Goal: Transaction & Acquisition: Book appointment/travel/reservation

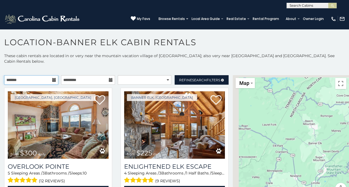
click at [49, 75] on input "text" at bounding box center [31, 79] width 54 height 9
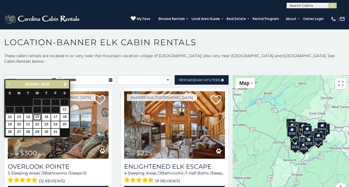
click at [37, 116] on link "15" at bounding box center [37, 117] width 9 height 7
type input "**********"
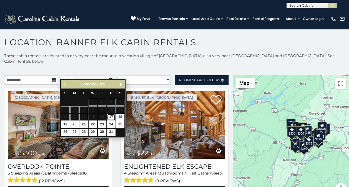
click at [111, 117] on link "17" at bounding box center [111, 117] width 9 height 7
type input "**********"
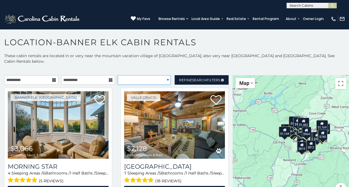
click at [162, 77] on select "**********" at bounding box center [144, 79] width 53 height 9
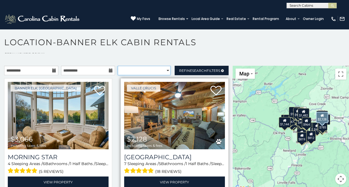
scroll to position [13, 0]
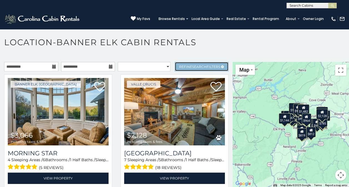
click at [204, 65] on span "Refine Search Filters" at bounding box center [199, 67] width 41 height 4
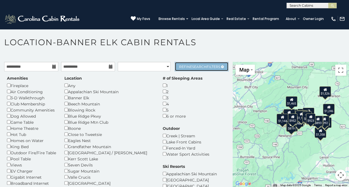
click at [198, 65] on link "Refine Search Filters" at bounding box center [202, 66] width 54 height 9
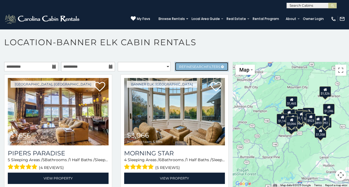
click at [188, 63] on link "Refine Search Filters" at bounding box center [202, 66] width 54 height 9
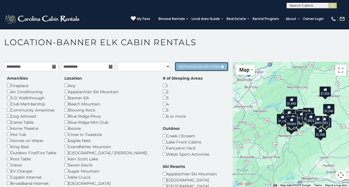
click at [188, 63] on link "Refine Search Filters" at bounding box center [202, 66] width 54 height 9
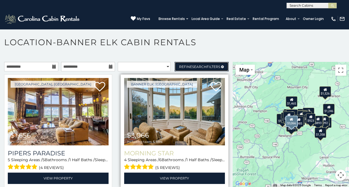
scroll to position [10, 0]
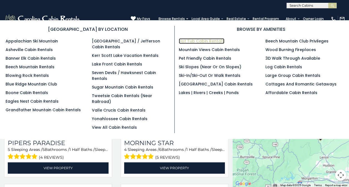
click at [193, 38] on link "Hot Tub Cabin Rentals" at bounding box center [202, 41] width 46 height 6
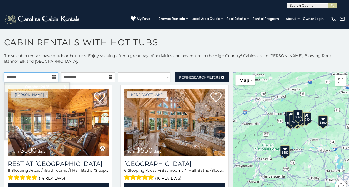
click at [52, 80] on input "text" at bounding box center [31, 76] width 54 height 9
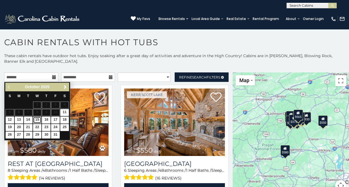
click at [37, 120] on link "15" at bounding box center [37, 120] width 9 height 7
type input "**********"
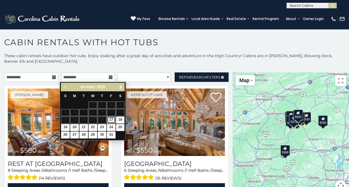
click at [109, 119] on link "17" at bounding box center [111, 120] width 9 height 7
type input "**********"
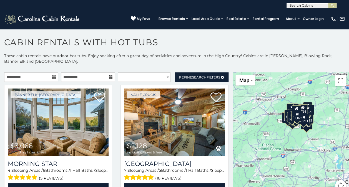
click at [99, 53] on p "These cabin rentals have outdoor hot tubs. Enjoy soaking after a great day of a…" at bounding box center [174, 61] width 349 height 17
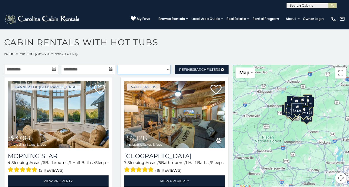
click at [162, 68] on select "**********" at bounding box center [144, 69] width 53 height 9
select select "*********"
click at [118, 65] on select "**********" at bounding box center [144, 69] width 53 height 9
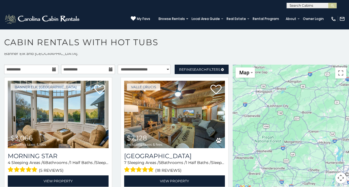
click at [112, 99] on div "Banner Elk, NC $3,066 including taxes & fees Morning Star 4 Sleeping Areas / 6 …" at bounding box center [58, 135] width 116 height 117
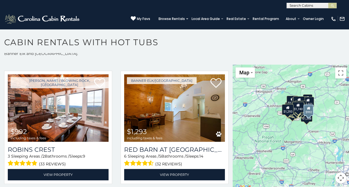
scroll to position [366, 0]
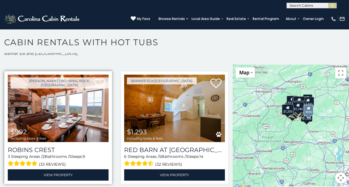
click at [63, 107] on img at bounding box center [58, 108] width 101 height 67
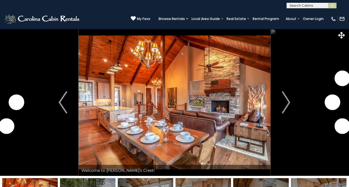
click at [282, 103] on img "Next" at bounding box center [286, 102] width 8 height 22
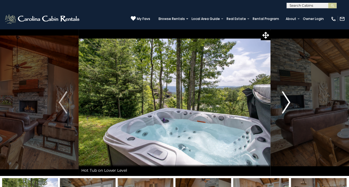
click at [287, 102] on img "Next" at bounding box center [286, 102] width 8 height 22
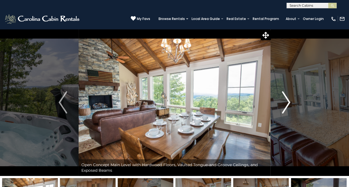
click at [287, 102] on img "Next" at bounding box center [286, 102] width 8 height 22
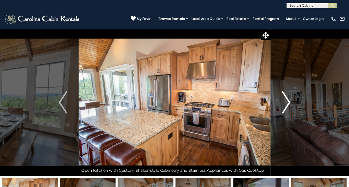
click at [287, 102] on img "Next" at bounding box center [286, 102] width 8 height 22
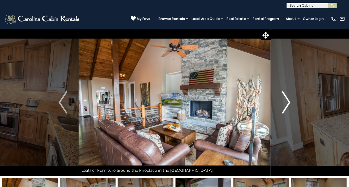
click at [287, 102] on img "Next" at bounding box center [286, 102] width 8 height 22
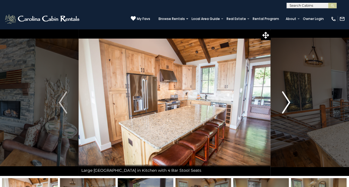
click at [287, 102] on img "Next" at bounding box center [286, 102] width 8 height 22
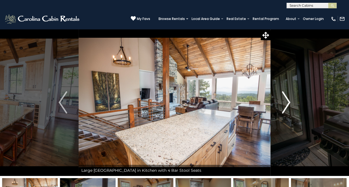
click at [287, 102] on img "Next" at bounding box center [286, 102] width 8 height 22
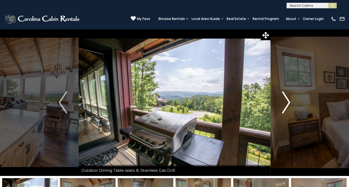
click at [287, 102] on img "Next" at bounding box center [286, 102] width 8 height 22
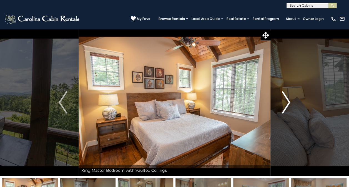
click at [287, 102] on img "Next" at bounding box center [286, 102] width 8 height 22
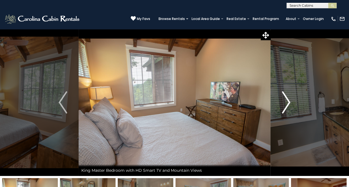
click at [287, 102] on img "Next" at bounding box center [286, 102] width 8 height 22
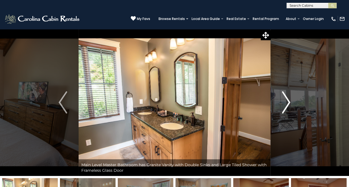
click at [287, 102] on img "Next" at bounding box center [286, 102] width 8 height 22
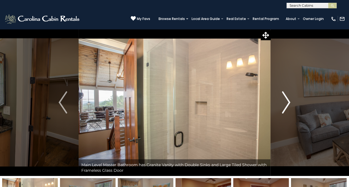
click at [287, 102] on img "Next" at bounding box center [286, 102] width 8 height 22
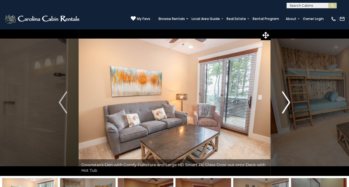
click at [287, 102] on img "Next" at bounding box center [286, 102] width 8 height 22
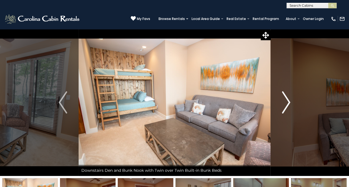
click at [287, 102] on img "Next" at bounding box center [286, 102] width 8 height 22
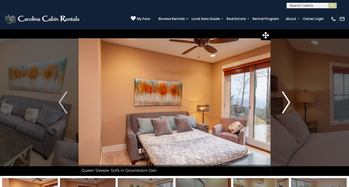
click at [287, 102] on img "Next" at bounding box center [286, 102] width 8 height 22
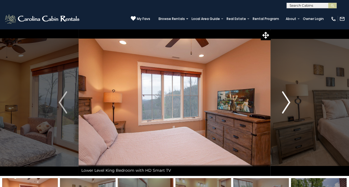
click at [287, 102] on img "Next" at bounding box center [286, 102] width 8 height 22
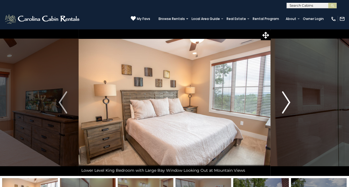
click at [287, 102] on img "Next" at bounding box center [286, 102] width 8 height 22
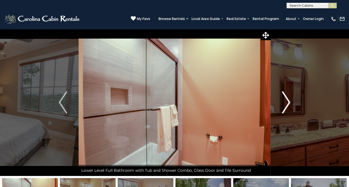
click at [287, 102] on img "Next" at bounding box center [286, 102] width 8 height 22
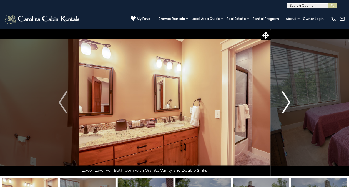
click at [287, 102] on img "Next" at bounding box center [286, 102] width 8 height 22
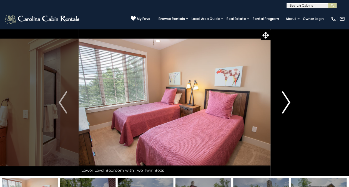
click at [287, 102] on img "Next" at bounding box center [286, 102] width 8 height 22
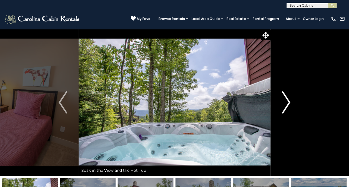
click at [287, 102] on img "Next" at bounding box center [286, 102] width 8 height 22
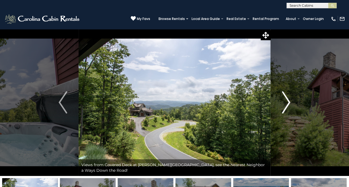
click at [287, 102] on img "Next" at bounding box center [286, 102] width 8 height 22
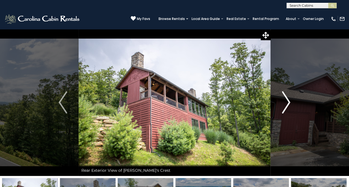
click at [287, 102] on img "Next" at bounding box center [286, 102] width 8 height 22
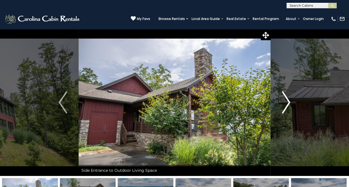
click at [287, 102] on img "Next" at bounding box center [286, 102] width 8 height 22
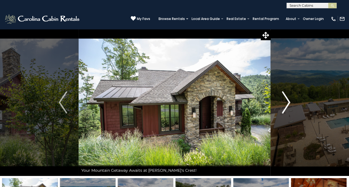
click at [287, 102] on img "Next" at bounding box center [286, 102] width 8 height 22
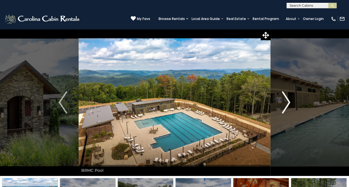
click at [287, 102] on img "Next" at bounding box center [286, 102] width 8 height 22
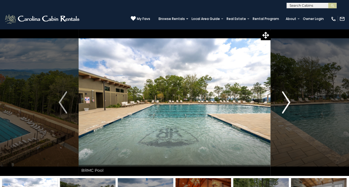
click at [287, 102] on img "Next" at bounding box center [286, 102] width 8 height 22
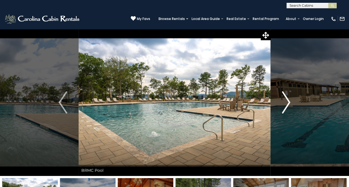
click at [287, 102] on img "Next" at bounding box center [286, 102] width 8 height 22
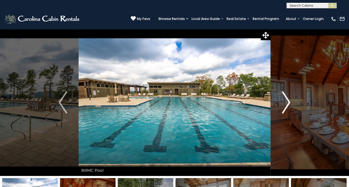
click at [287, 102] on img "Next" at bounding box center [286, 102] width 8 height 22
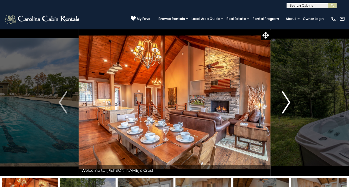
click at [287, 102] on img "Next" at bounding box center [286, 102] width 8 height 22
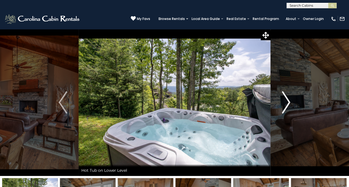
click at [287, 102] on img "Next" at bounding box center [286, 102] width 8 height 22
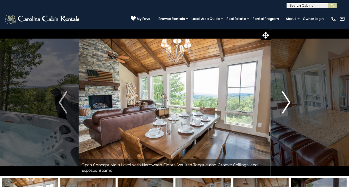
click at [287, 102] on img "Next" at bounding box center [286, 102] width 8 height 22
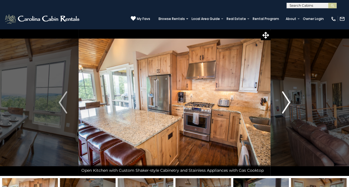
click at [287, 102] on img "Next" at bounding box center [286, 102] width 8 height 22
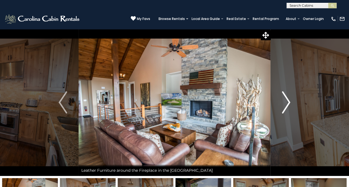
click at [287, 102] on img "Next" at bounding box center [286, 102] width 8 height 22
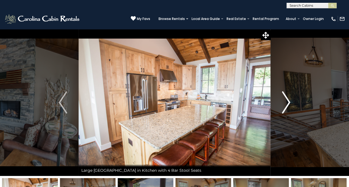
click at [287, 102] on img "Next" at bounding box center [286, 102] width 8 height 22
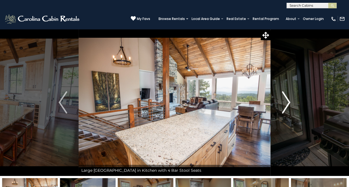
click at [287, 102] on img "Next" at bounding box center [286, 102] width 8 height 22
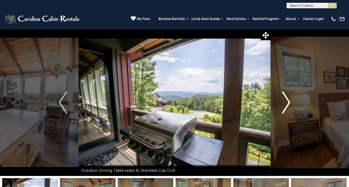
click at [287, 102] on img "Next" at bounding box center [286, 102] width 8 height 22
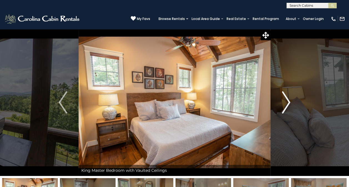
click at [287, 102] on img "Next" at bounding box center [286, 102] width 8 height 22
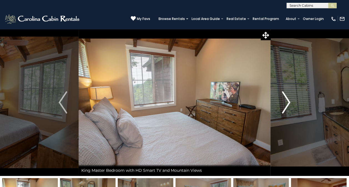
click at [287, 102] on img "Next" at bounding box center [286, 102] width 8 height 22
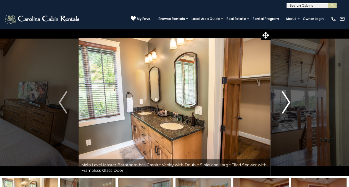
click at [287, 102] on img "Next" at bounding box center [286, 102] width 8 height 22
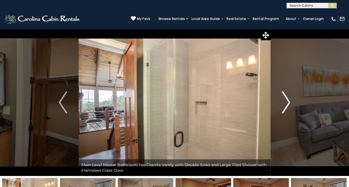
click at [287, 102] on img "Next" at bounding box center [286, 102] width 8 height 22
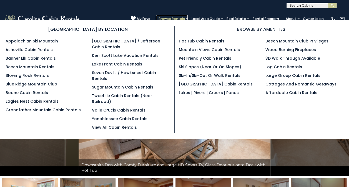
click at [179, 19] on link "Browse Rentals" at bounding box center [172, 19] width 32 height 8
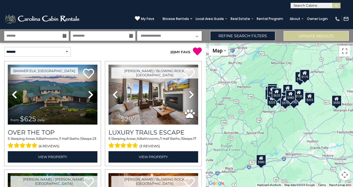
click at [66, 36] on icon at bounding box center [65, 36] width 4 height 4
click at [63, 36] on icon at bounding box center [65, 36] width 4 height 4
click at [64, 36] on icon at bounding box center [65, 36] width 4 height 4
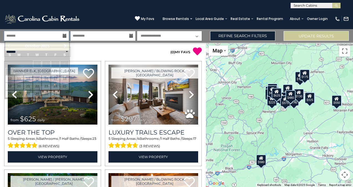
click at [42, 35] on input "text" at bounding box center [36, 36] width 65 height 10
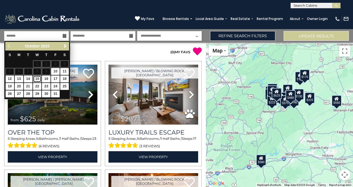
click at [37, 78] on link "15" at bounding box center [37, 78] width 9 height 7
type input "********"
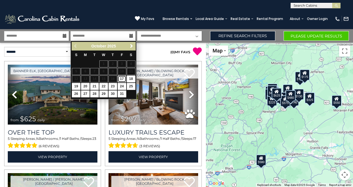
click at [122, 79] on link "17" at bounding box center [122, 78] width 9 height 7
type input "********"
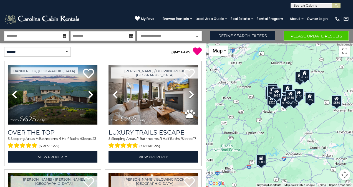
click at [151, 57] on div "**********" at bounding box center [103, 52] width 206 height 18
click at [238, 34] on link "Refine Search Filters" at bounding box center [242, 36] width 65 height 10
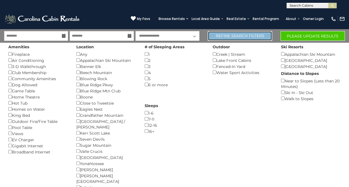
click at [253, 37] on link "Refine Search Filters" at bounding box center [240, 36] width 64 height 10
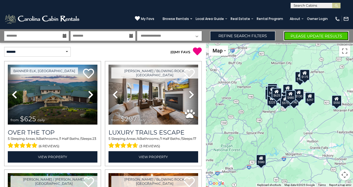
click at [316, 34] on button "Please Update Results" at bounding box center [316, 36] width 65 height 10
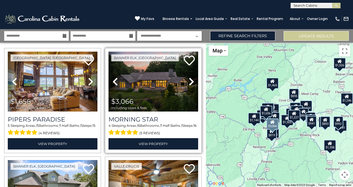
scroll to position [11, 0]
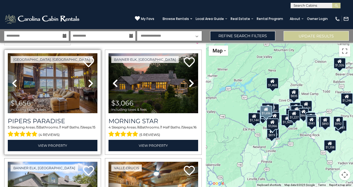
click at [89, 82] on icon at bounding box center [91, 83] width 6 height 9
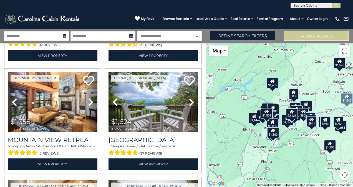
scroll to position [535, 0]
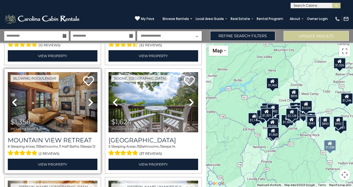
click at [89, 98] on icon at bounding box center [91, 102] width 6 height 9
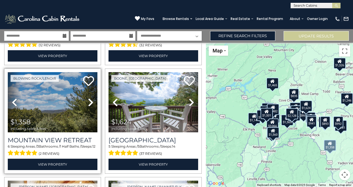
click at [89, 98] on icon at bounding box center [91, 102] width 6 height 9
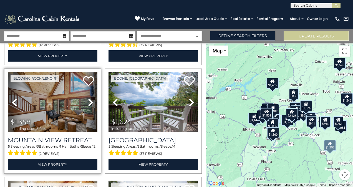
click at [89, 98] on icon at bounding box center [91, 102] width 6 height 9
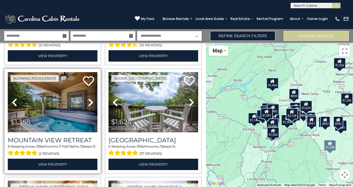
click at [89, 98] on icon at bounding box center [91, 102] width 6 height 9
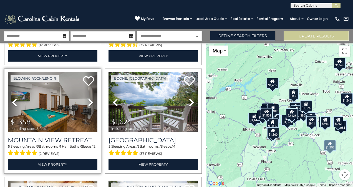
click at [89, 98] on icon at bounding box center [91, 102] width 6 height 9
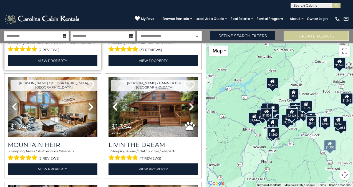
scroll to position [642, 0]
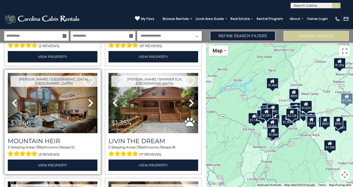
click at [91, 99] on icon at bounding box center [91, 103] width 6 height 9
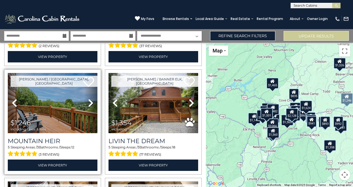
click at [91, 99] on icon at bounding box center [91, 103] width 6 height 9
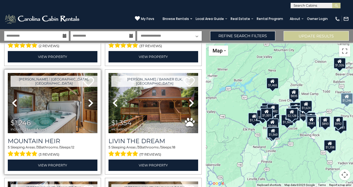
click at [91, 99] on icon at bounding box center [91, 103] width 6 height 9
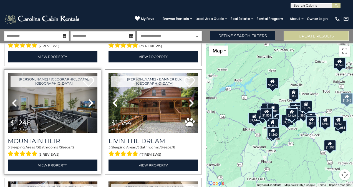
click at [91, 99] on icon at bounding box center [91, 103] width 6 height 9
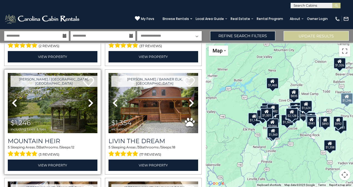
click at [91, 99] on icon at bounding box center [91, 103] width 6 height 9
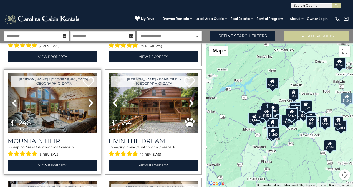
click at [91, 99] on icon at bounding box center [91, 103] width 6 height 9
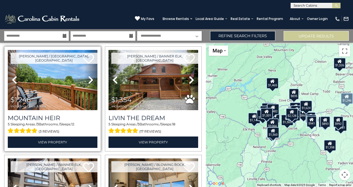
scroll to position [665, 0]
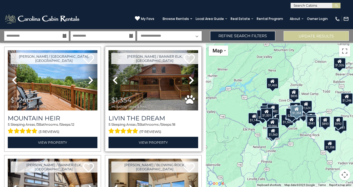
click at [191, 76] on icon at bounding box center [192, 80] width 6 height 9
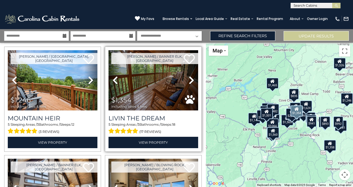
click at [191, 76] on icon at bounding box center [192, 80] width 6 height 9
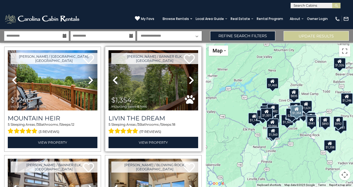
click at [191, 76] on icon at bounding box center [192, 80] width 6 height 9
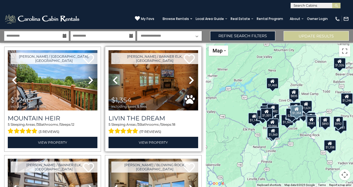
click at [191, 76] on icon at bounding box center [192, 80] width 6 height 9
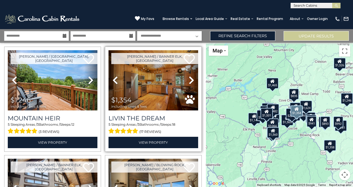
click at [191, 76] on icon at bounding box center [192, 80] width 6 height 9
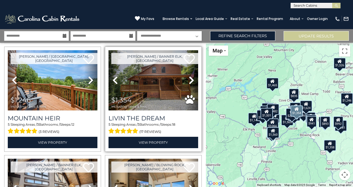
click at [191, 76] on icon at bounding box center [192, 80] width 6 height 9
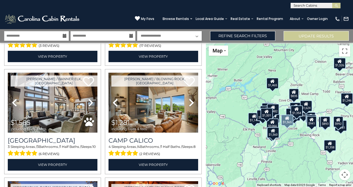
scroll to position [753, 0]
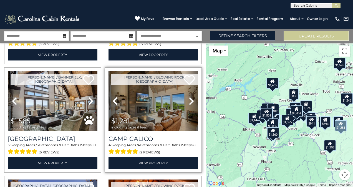
click at [189, 97] on icon at bounding box center [192, 101] width 6 height 9
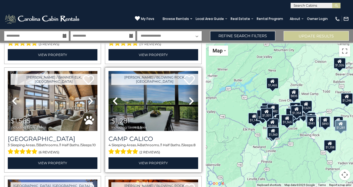
click at [189, 97] on icon at bounding box center [192, 101] width 6 height 9
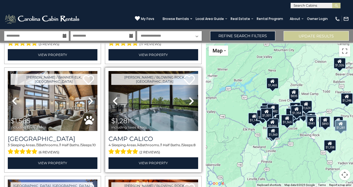
click at [189, 97] on icon at bounding box center [192, 101] width 6 height 9
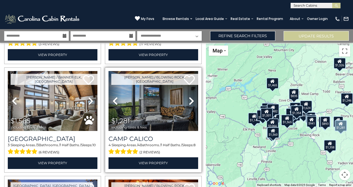
click at [189, 97] on icon at bounding box center [192, 101] width 6 height 9
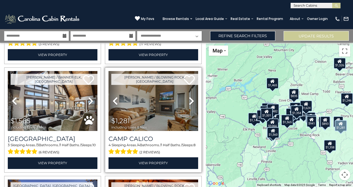
click at [189, 97] on icon at bounding box center [192, 101] width 6 height 9
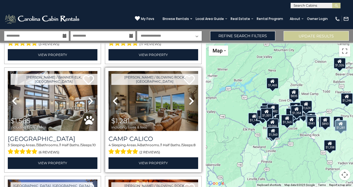
click at [189, 97] on icon at bounding box center [192, 101] width 6 height 9
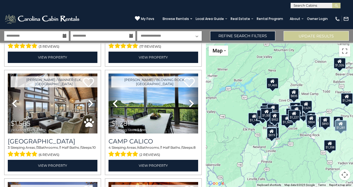
scroll to position [740, 0]
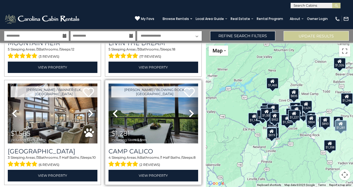
click at [147, 115] on img at bounding box center [154, 114] width 90 height 60
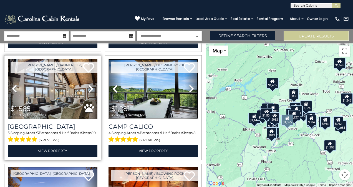
scroll to position [765, 0]
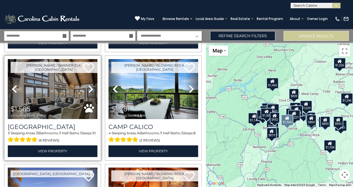
click at [92, 85] on icon at bounding box center [91, 89] width 6 height 9
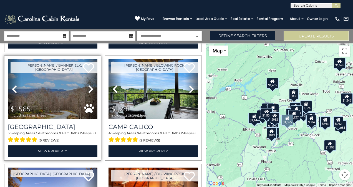
click at [92, 85] on icon at bounding box center [91, 89] width 6 height 9
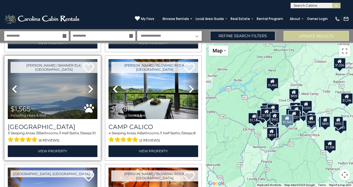
click at [92, 85] on icon at bounding box center [91, 89] width 6 height 9
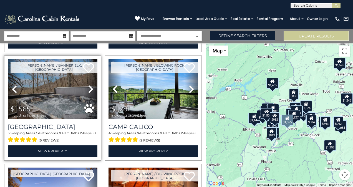
click at [92, 85] on icon at bounding box center [91, 89] width 6 height 9
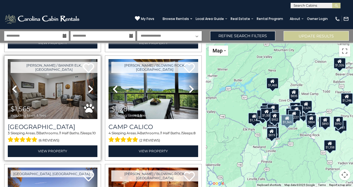
click at [92, 85] on icon at bounding box center [91, 89] width 6 height 9
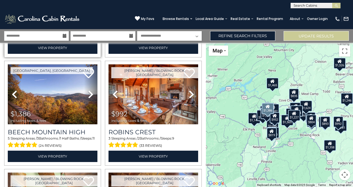
scroll to position [868, 0]
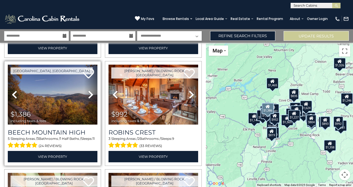
click at [89, 90] on icon at bounding box center [91, 94] width 6 height 9
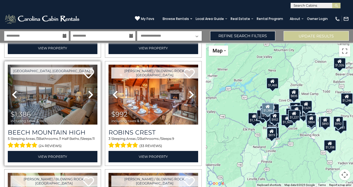
click at [89, 90] on icon at bounding box center [91, 94] width 6 height 9
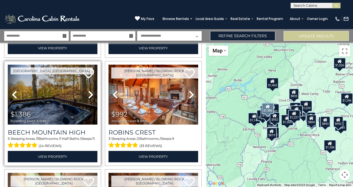
click at [89, 90] on icon at bounding box center [91, 94] width 6 height 9
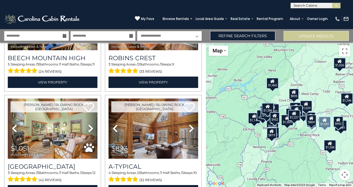
scroll to position [952, 0]
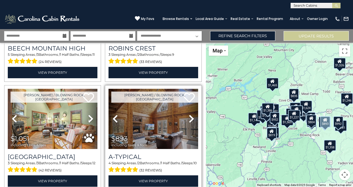
click at [189, 114] on icon at bounding box center [192, 118] width 6 height 9
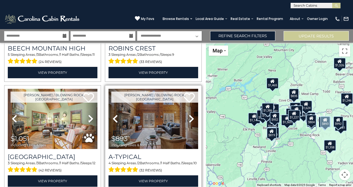
click at [189, 114] on icon at bounding box center [192, 118] width 6 height 9
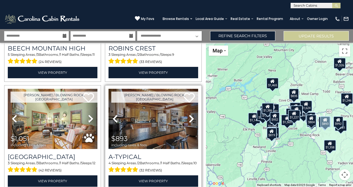
click at [189, 114] on icon at bounding box center [192, 118] width 6 height 9
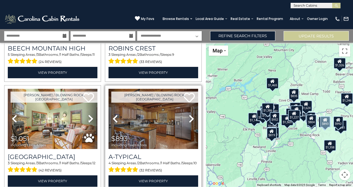
click at [189, 114] on icon at bounding box center [192, 118] width 6 height 9
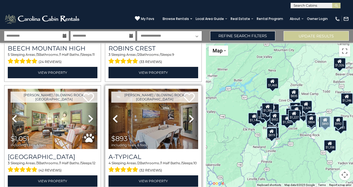
click at [189, 114] on icon at bounding box center [192, 118] width 6 height 9
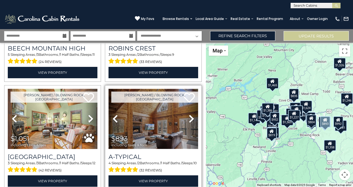
click at [149, 108] on img at bounding box center [154, 119] width 90 height 60
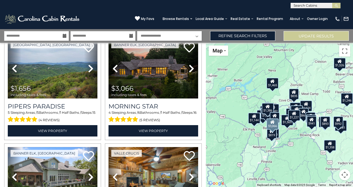
scroll to position [30, 0]
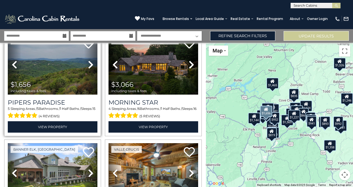
click at [90, 62] on icon at bounding box center [91, 64] width 6 height 9
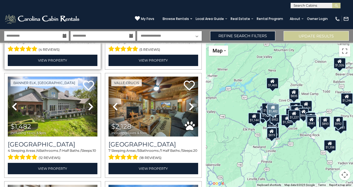
scroll to position [97, 0]
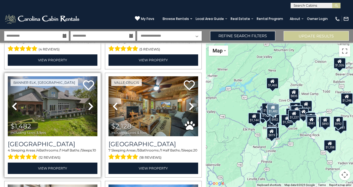
click at [90, 105] on icon at bounding box center [91, 106] width 6 height 9
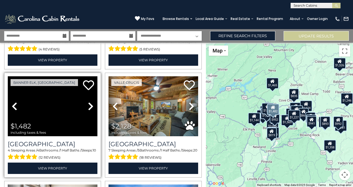
click at [90, 105] on icon at bounding box center [91, 106] width 6 height 9
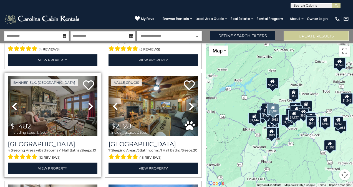
click at [90, 105] on icon at bounding box center [91, 106] width 6 height 9
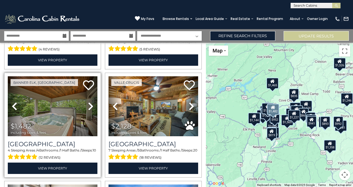
click at [90, 105] on icon at bounding box center [91, 106] width 6 height 9
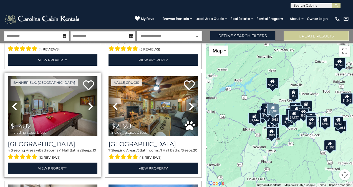
click at [90, 105] on icon at bounding box center [91, 106] width 6 height 9
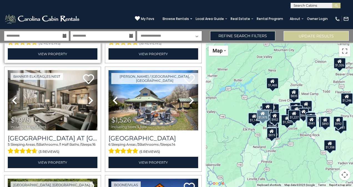
scroll to position [211, 0]
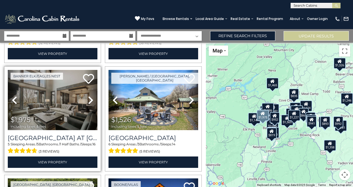
click at [90, 96] on icon at bounding box center [91, 100] width 6 height 9
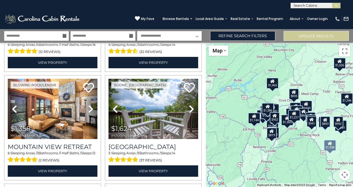
scroll to position [528, 0]
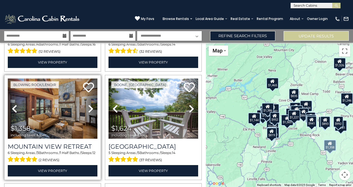
click at [90, 104] on icon at bounding box center [91, 108] width 6 height 9
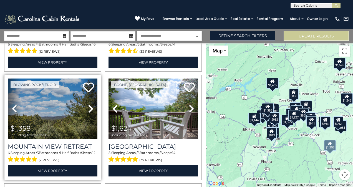
click at [90, 104] on icon at bounding box center [91, 108] width 6 height 9
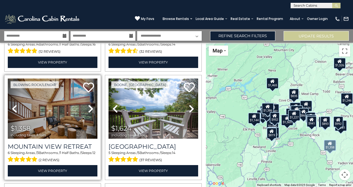
click at [90, 104] on icon at bounding box center [91, 108] width 6 height 9
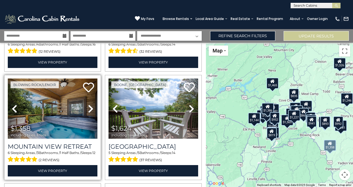
click at [90, 104] on icon at bounding box center [91, 108] width 6 height 9
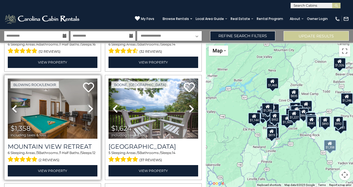
click at [90, 104] on icon at bounding box center [91, 108] width 6 height 9
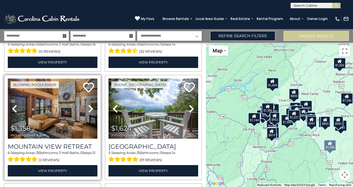
click at [58, 99] on img at bounding box center [53, 109] width 90 height 60
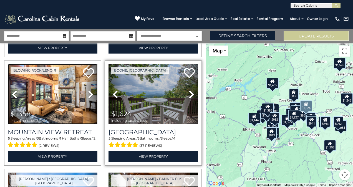
scroll to position [541, 0]
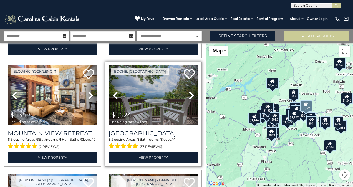
click at [189, 91] on icon at bounding box center [192, 95] width 6 height 9
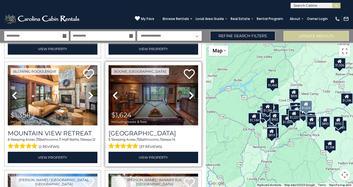
click at [139, 92] on img at bounding box center [154, 95] width 90 height 60
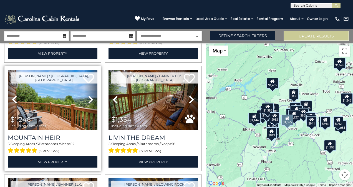
scroll to position [658, 0]
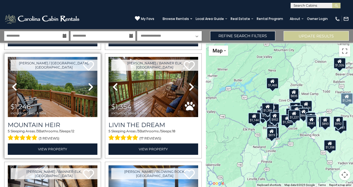
click at [43, 83] on img at bounding box center [53, 87] width 90 height 60
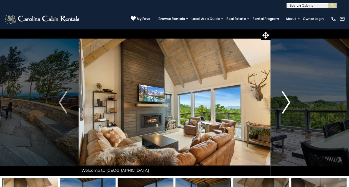
click at [292, 107] on button "Next" at bounding box center [285, 102] width 31 height 147
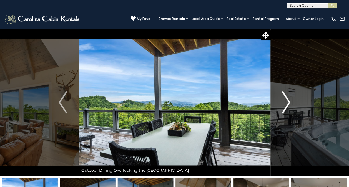
click at [289, 104] on img "Next" at bounding box center [286, 102] width 8 height 22
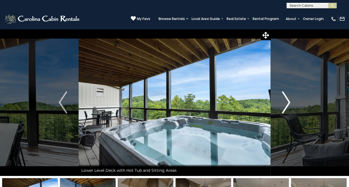
click at [287, 100] on img "Next" at bounding box center [286, 102] width 8 height 22
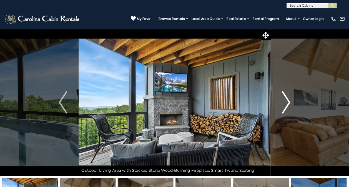
click at [287, 100] on img "Next" at bounding box center [286, 102] width 8 height 22
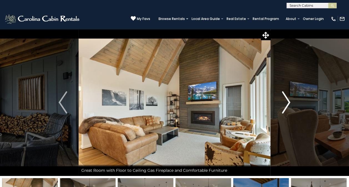
click at [287, 100] on img "Next" at bounding box center [286, 102] width 8 height 22
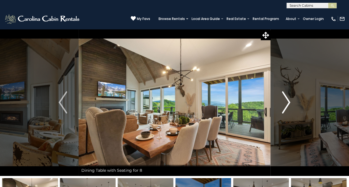
click at [287, 100] on img "Next" at bounding box center [286, 102] width 8 height 22
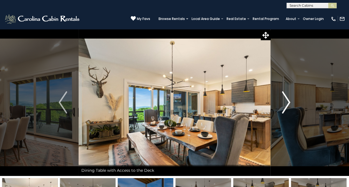
click at [287, 100] on img "Next" at bounding box center [286, 102] width 8 height 22
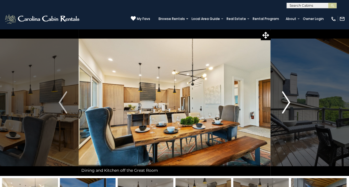
click at [287, 100] on img "Next" at bounding box center [286, 102] width 8 height 22
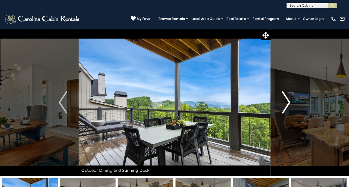
click at [287, 100] on img "Next" at bounding box center [286, 102] width 8 height 22
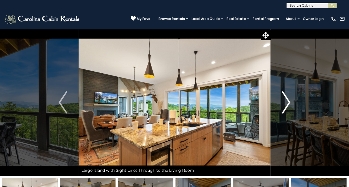
click at [287, 100] on img "Next" at bounding box center [286, 102] width 8 height 22
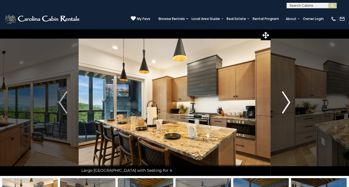
click at [287, 100] on img "Next" at bounding box center [286, 102] width 8 height 22
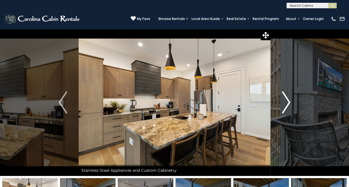
click at [287, 100] on img "Next" at bounding box center [286, 102] width 8 height 22
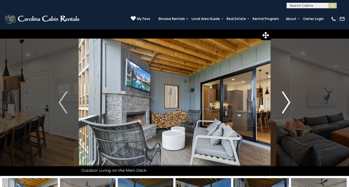
click at [287, 100] on img "Next" at bounding box center [286, 102] width 8 height 22
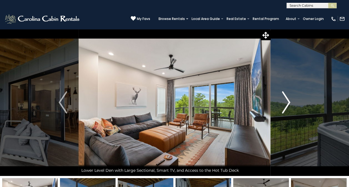
click at [287, 100] on img "Next" at bounding box center [286, 102] width 8 height 22
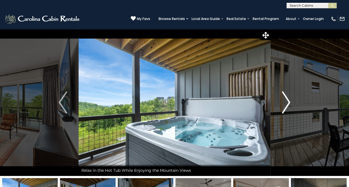
click at [287, 100] on img "Next" at bounding box center [286, 102] width 8 height 22
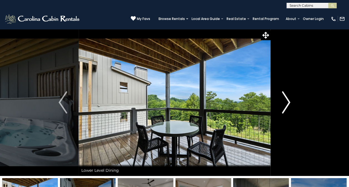
click at [287, 100] on img "Next" at bounding box center [286, 102] width 8 height 22
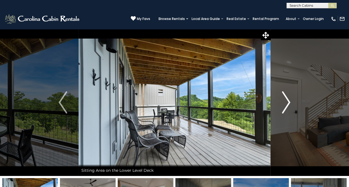
click at [287, 100] on img "Next" at bounding box center [286, 102] width 8 height 22
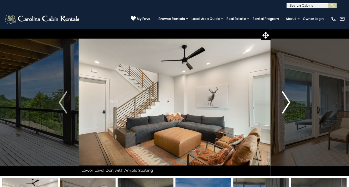
click at [287, 100] on img "Next" at bounding box center [286, 102] width 8 height 22
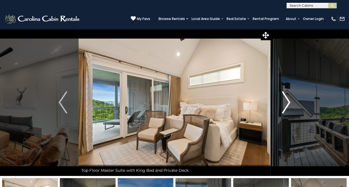
click at [287, 100] on img "Next" at bounding box center [286, 102] width 8 height 22
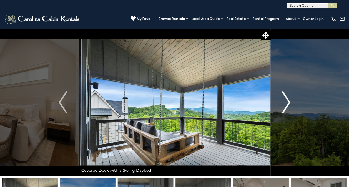
click at [287, 100] on img "Next" at bounding box center [286, 102] width 8 height 22
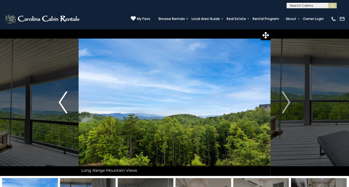
click at [62, 103] on img "Previous" at bounding box center [63, 102] width 8 height 22
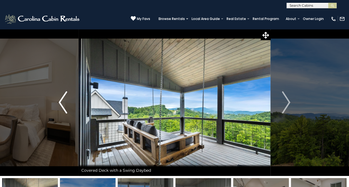
click at [62, 103] on img "Previous" at bounding box center [63, 102] width 8 height 22
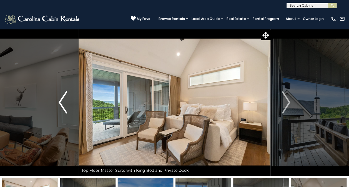
click at [62, 103] on img "Previous" at bounding box center [63, 102] width 8 height 22
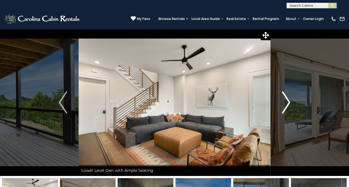
click at [290, 102] on img "Next" at bounding box center [286, 102] width 8 height 22
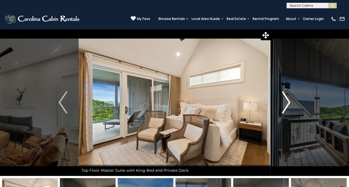
click at [290, 102] on img "Next" at bounding box center [286, 102] width 8 height 22
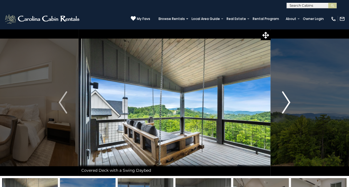
click at [290, 102] on img "Next" at bounding box center [286, 102] width 8 height 22
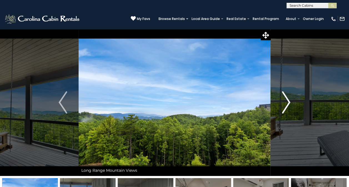
click at [290, 102] on img "Next" at bounding box center [286, 102] width 8 height 22
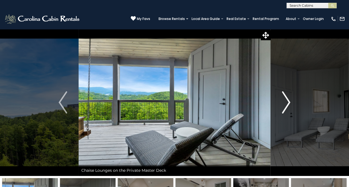
click at [290, 102] on img "Next" at bounding box center [286, 102] width 8 height 22
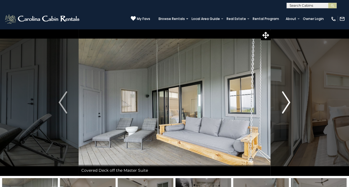
click at [290, 102] on img "Next" at bounding box center [286, 102] width 8 height 22
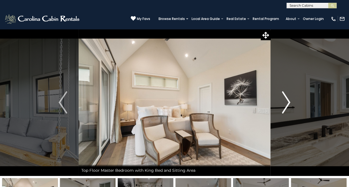
click at [290, 102] on img "Next" at bounding box center [286, 102] width 8 height 22
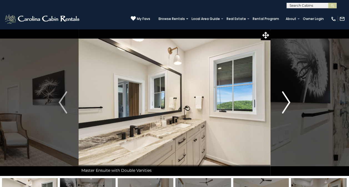
click at [290, 102] on img "Next" at bounding box center [286, 102] width 8 height 22
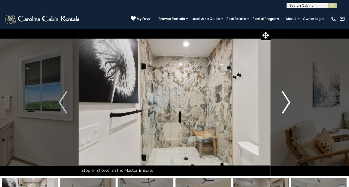
click at [290, 102] on img "Next" at bounding box center [286, 102] width 8 height 22
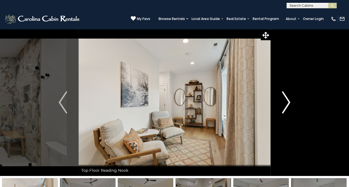
click at [290, 102] on img "Next" at bounding box center [286, 102] width 8 height 22
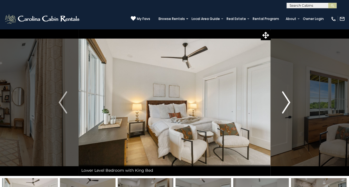
click at [290, 102] on img "Next" at bounding box center [286, 102] width 8 height 22
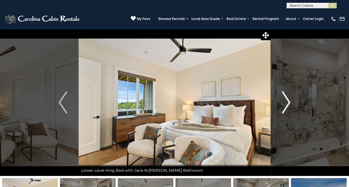
click at [290, 102] on img "Next" at bounding box center [286, 102] width 8 height 22
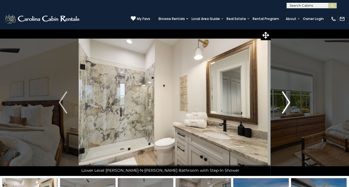
click at [290, 102] on img "Next" at bounding box center [286, 102] width 8 height 22
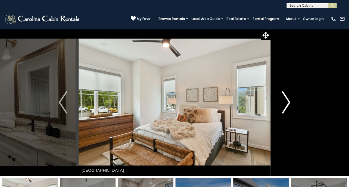
click at [290, 102] on img "Next" at bounding box center [286, 102] width 8 height 22
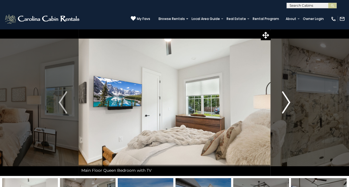
click at [290, 102] on img "Next" at bounding box center [286, 102] width 8 height 22
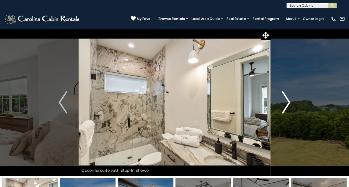
click at [290, 102] on img "Next" at bounding box center [286, 102] width 8 height 22
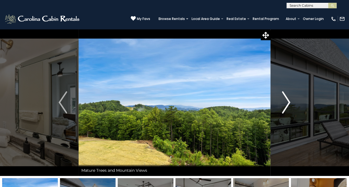
click at [290, 102] on img "Next" at bounding box center [286, 102] width 8 height 22
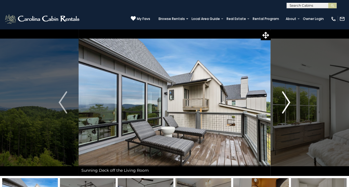
click at [290, 102] on img "Next" at bounding box center [286, 102] width 8 height 22
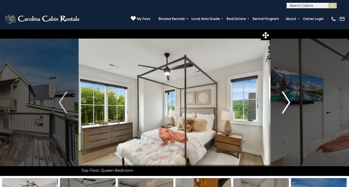
click at [290, 102] on img "Next" at bounding box center [286, 102] width 8 height 22
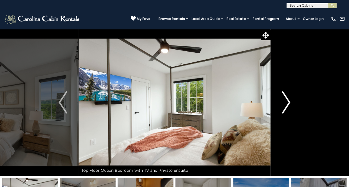
click at [290, 102] on img "Next" at bounding box center [286, 102] width 8 height 22
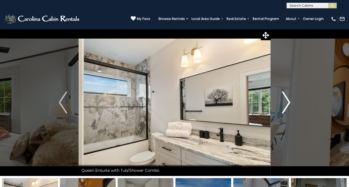
click at [290, 102] on img "Next" at bounding box center [286, 102] width 8 height 22
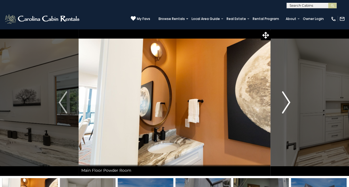
click at [290, 102] on img "Next" at bounding box center [286, 102] width 8 height 22
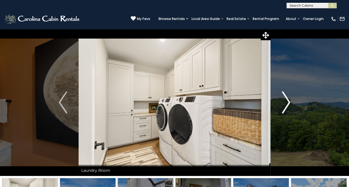
click at [290, 102] on img "Next" at bounding box center [286, 102] width 8 height 22
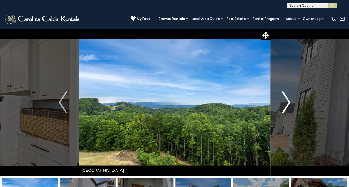
click at [290, 102] on img "Next" at bounding box center [286, 102] width 8 height 22
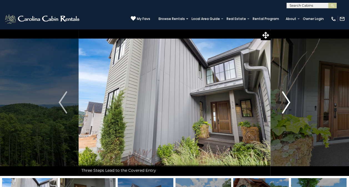
click at [290, 102] on img "Next" at bounding box center [286, 102] width 8 height 22
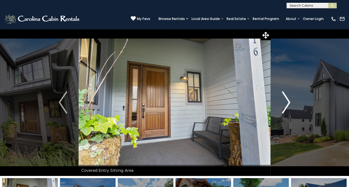
click at [290, 102] on img "Next" at bounding box center [286, 102] width 8 height 22
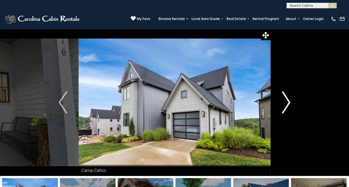
click at [290, 102] on img "Next" at bounding box center [286, 102] width 8 height 22
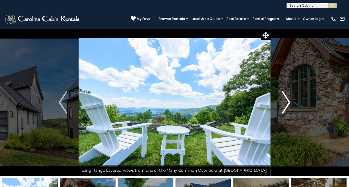
click at [290, 102] on img "Next" at bounding box center [286, 102] width 8 height 22
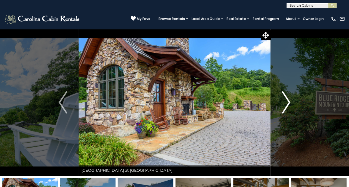
click at [290, 102] on img "Next" at bounding box center [286, 102] width 8 height 22
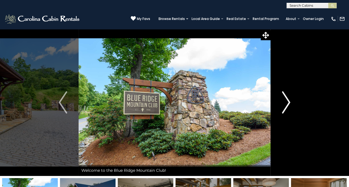
click at [290, 102] on img "Next" at bounding box center [286, 102] width 8 height 22
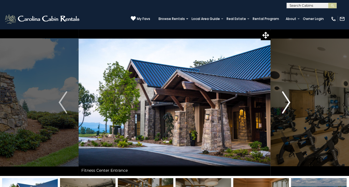
click at [290, 102] on img "Next" at bounding box center [286, 102] width 8 height 22
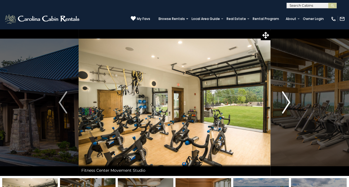
click at [290, 102] on img "Next" at bounding box center [286, 102] width 8 height 22
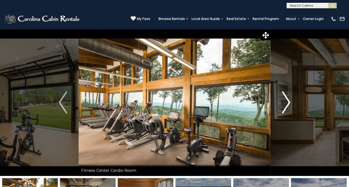
click at [290, 102] on img "Next" at bounding box center [286, 102] width 8 height 22
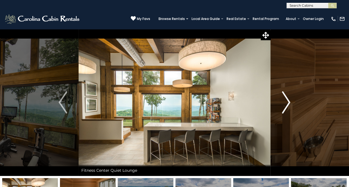
click at [290, 102] on img "Next" at bounding box center [286, 102] width 8 height 22
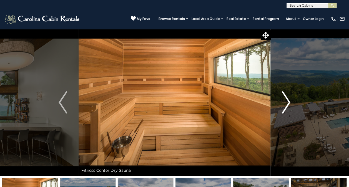
click at [290, 102] on img "Next" at bounding box center [286, 102] width 8 height 22
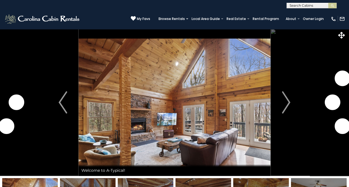
click at [284, 104] on img "Next" at bounding box center [286, 102] width 8 height 22
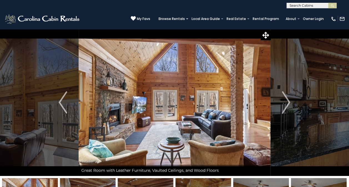
click at [284, 104] on img "Next" at bounding box center [286, 102] width 8 height 22
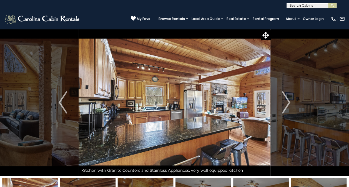
click at [284, 104] on img "Next" at bounding box center [286, 102] width 8 height 22
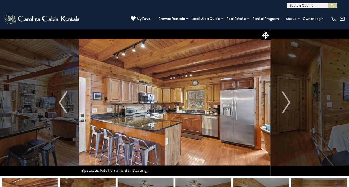
click at [284, 104] on img "Next" at bounding box center [286, 102] width 8 height 22
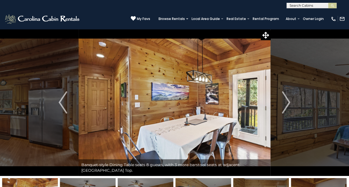
click at [284, 104] on img "Next" at bounding box center [286, 102] width 8 height 22
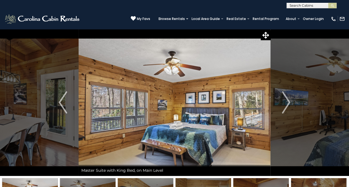
click at [284, 104] on img "Next" at bounding box center [286, 102] width 8 height 22
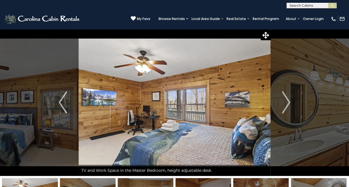
click at [284, 104] on img "Next" at bounding box center [286, 102] width 8 height 22
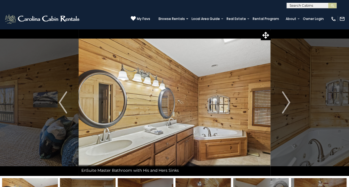
click at [284, 104] on img "Next" at bounding box center [286, 102] width 8 height 22
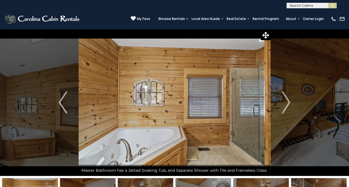
click at [284, 104] on img "Next" at bounding box center [286, 102] width 8 height 22
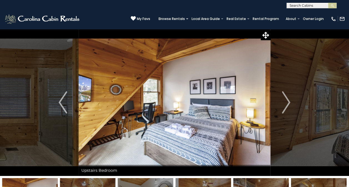
click at [284, 104] on img "Next" at bounding box center [286, 102] width 8 height 22
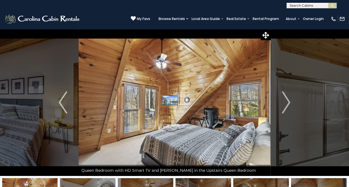
click at [284, 104] on img "Next" at bounding box center [286, 102] width 8 height 22
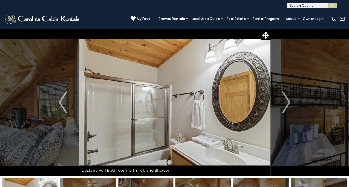
click at [284, 104] on img "Next" at bounding box center [286, 102] width 8 height 22
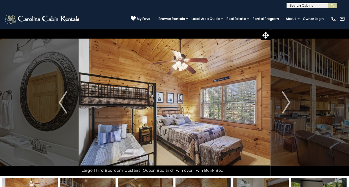
click at [284, 104] on img "Next" at bounding box center [286, 102] width 8 height 22
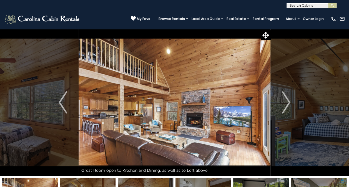
click at [284, 104] on img "Next" at bounding box center [286, 102] width 8 height 22
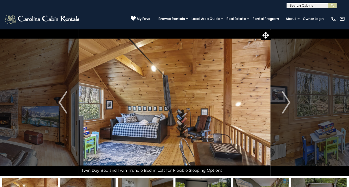
click at [284, 104] on img "Next" at bounding box center [286, 102] width 8 height 22
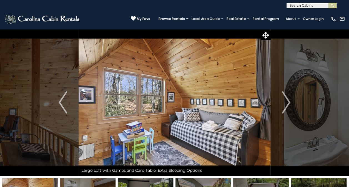
click at [284, 104] on img "Next" at bounding box center [286, 102] width 8 height 22
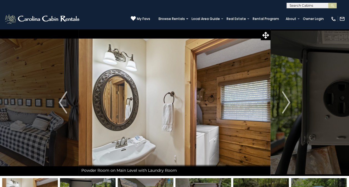
click at [284, 104] on img "Next" at bounding box center [286, 102] width 8 height 22
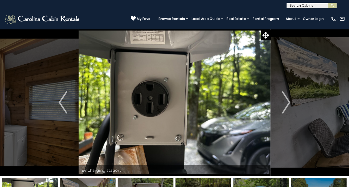
click at [284, 104] on img "Next" at bounding box center [286, 102] width 8 height 22
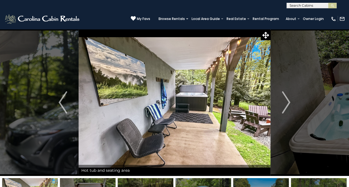
click at [284, 104] on img "Next" at bounding box center [286, 102] width 8 height 22
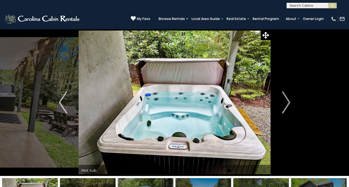
click at [284, 104] on img "Next" at bounding box center [286, 102] width 8 height 22
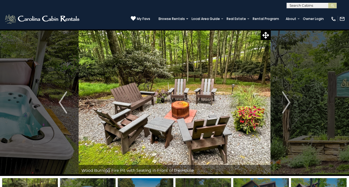
click at [284, 104] on img "Next" at bounding box center [286, 102] width 8 height 22
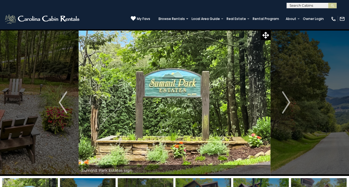
click at [284, 104] on img "Next" at bounding box center [286, 102] width 8 height 22
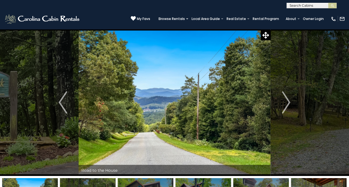
click at [284, 104] on img "Next" at bounding box center [286, 102] width 8 height 22
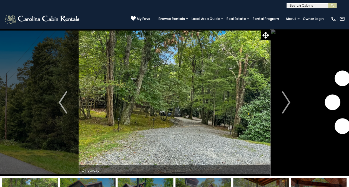
click at [284, 104] on img "Next" at bounding box center [286, 102] width 8 height 22
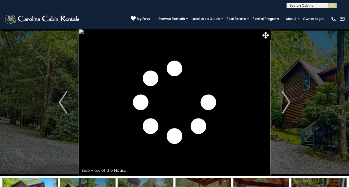
click at [284, 104] on img "Next" at bounding box center [286, 102] width 8 height 22
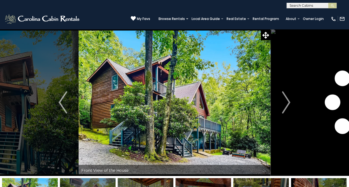
click at [284, 104] on img "Next" at bounding box center [286, 102] width 8 height 22
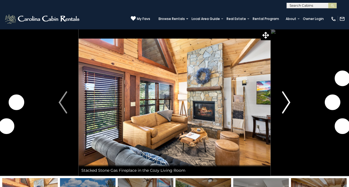
click at [286, 103] on img "Next" at bounding box center [286, 102] width 8 height 22
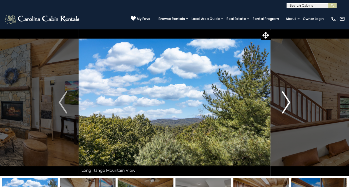
click at [286, 103] on img "Next" at bounding box center [286, 102] width 8 height 22
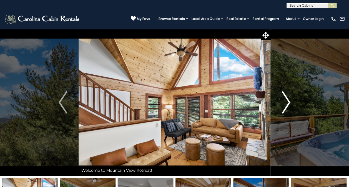
click at [286, 103] on img "Next" at bounding box center [286, 102] width 8 height 22
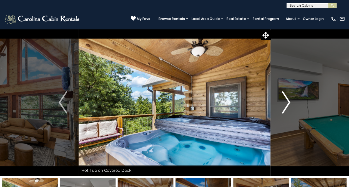
click at [286, 103] on img "Next" at bounding box center [286, 102] width 8 height 22
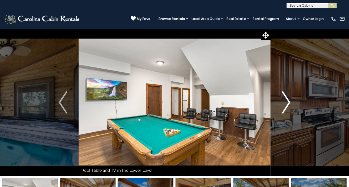
click at [286, 103] on img "Next" at bounding box center [286, 102] width 8 height 22
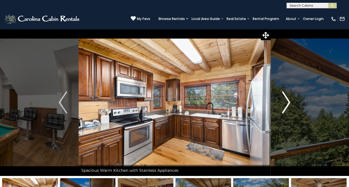
click at [286, 103] on img "Next" at bounding box center [286, 102] width 8 height 22
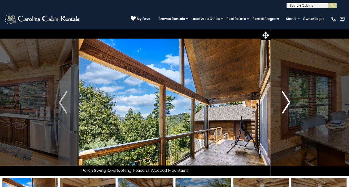
click at [286, 103] on img "Next" at bounding box center [286, 102] width 8 height 22
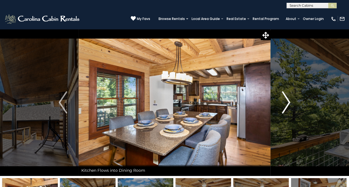
click at [286, 103] on img "Next" at bounding box center [286, 102] width 8 height 22
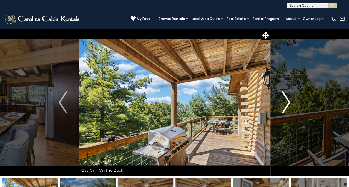
click at [286, 103] on img "Next" at bounding box center [286, 102] width 8 height 22
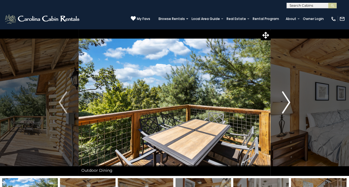
click at [286, 103] on img "Next" at bounding box center [286, 102] width 8 height 22
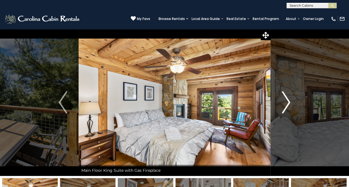
click at [286, 103] on img "Next" at bounding box center [286, 102] width 8 height 22
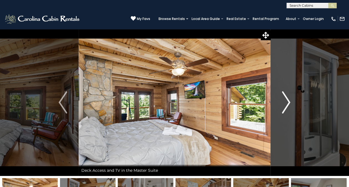
click at [286, 103] on img "Next" at bounding box center [286, 102] width 8 height 22
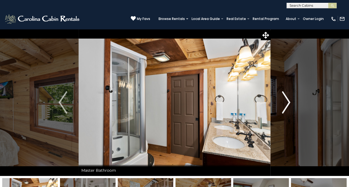
click at [286, 103] on img "Next" at bounding box center [286, 102] width 8 height 22
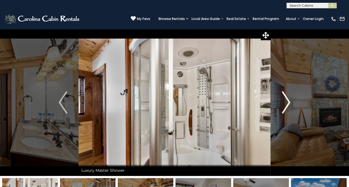
click at [286, 103] on img "Next" at bounding box center [286, 102] width 8 height 22
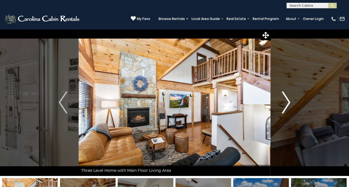
click at [286, 103] on img "Next" at bounding box center [286, 102] width 8 height 22
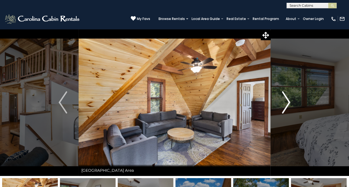
click at [286, 103] on img "Next" at bounding box center [286, 102] width 8 height 22
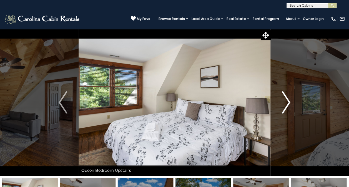
click at [286, 103] on img "Next" at bounding box center [286, 102] width 8 height 22
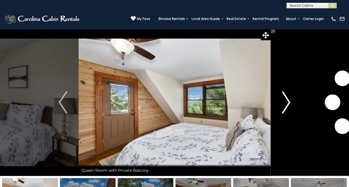
click at [286, 103] on img "Next" at bounding box center [286, 102] width 8 height 22
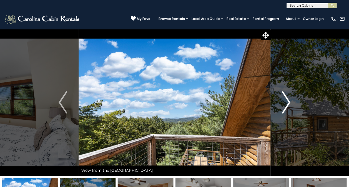
click at [286, 103] on img "Next" at bounding box center [286, 102] width 8 height 22
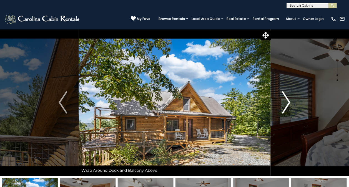
click at [286, 103] on img "Next" at bounding box center [286, 102] width 8 height 22
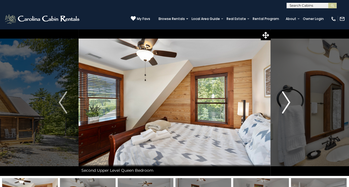
click at [286, 103] on img "Next" at bounding box center [286, 102] width 8 height 22
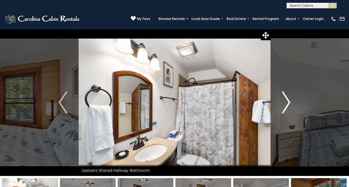
click at [286, 103] on img "Next" at bounding box center [286, 102] width 8 height 22
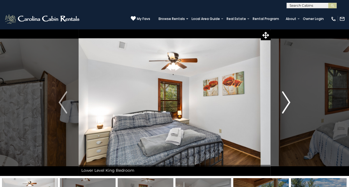
click at [286, 103] on img "Next" at bounding box center [286, 102] width 8 height 22
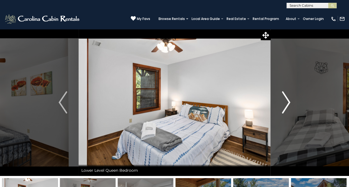
click at [286, 103] on img "Next" at bounding box center [286, 102] width 8 height 22
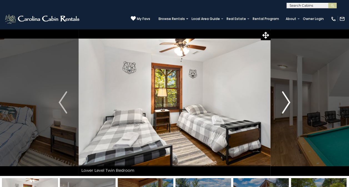
click at [286, 103] on img "Next" at bounding box center [286, 102] width 8 height 22
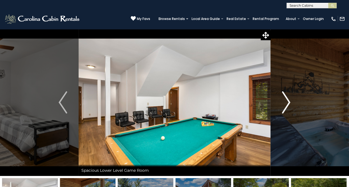
click at [286, 103] on img "Next" at bounding box center [286, 102] width 8 height 22
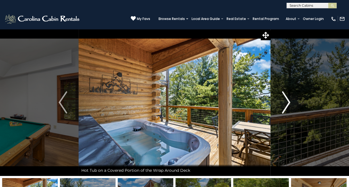
click at [286, 103] on img "Next" at bounding box center [286, 102] width 8 height 22
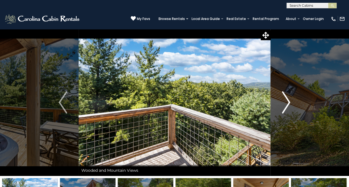
click at [286, 103] on img "Next" at bounding box center [286, 102] width 8 height 22
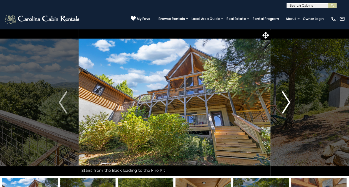
click at [286, 103] on img "Next" at bounding box center [286, 102] width 8 height 22
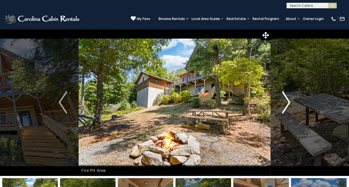
click at [286, 103] on img "Next" at bounding box center [286, 102] width 8 height 22
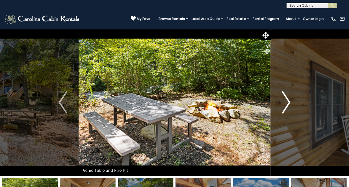
click at [286, 103] on img "Next" at bounding box center [286, 102] width 8 height 22
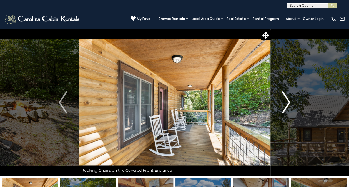
click at [286, 103] on img "Next" at bounding box center [286, 102] width 8 height 22
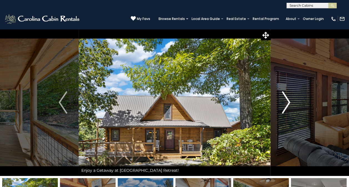
click at [286, 103] on img "Next" at bounding box center [286, 102] width 8 height 22
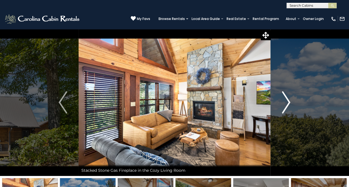
click at [286, 103] on img "Next" at bounding box center [286, 102] width 8 height 22
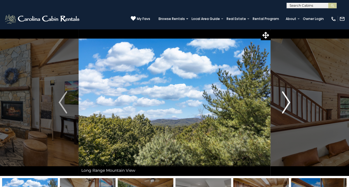
click at [286, 103] on img "Next" at bounding box center [286, 102] width 8 height 22
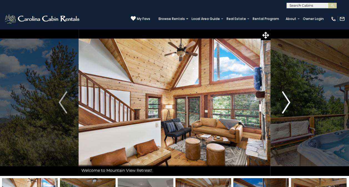
click at [286, 103] on img "Next" at bounding box center [286, 102] width 8 height 22
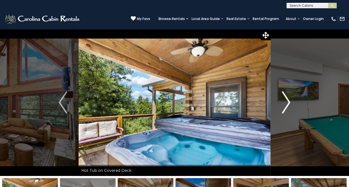
click at [286, 103] on img "Next" at bounding box center [286, 102] width 8 height 22
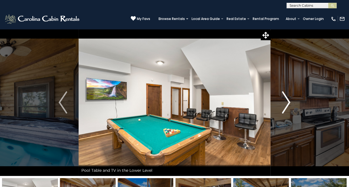
click at [286, 103] on img "Next" at bounding box center [286, 102] width 8 height 22
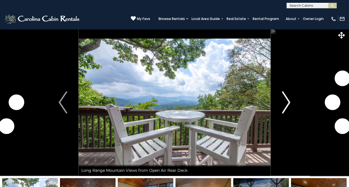
click at [285, 102] on img "Next" at bounding box center [286, 102] width 8 height 22
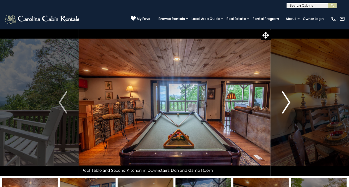
click at [285, 102] on img "Next" at bounding box center [286, 102] width 8 height 22
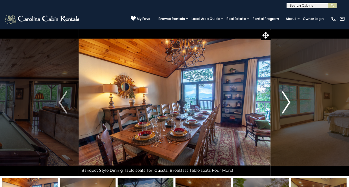
click at [285, 102] on img "Next" at bounding box center [286, 102] width 8 height 22
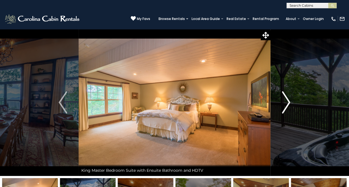
click at [285, 102] on img "Next" at bounding box center [286, 102] width 8 height 22
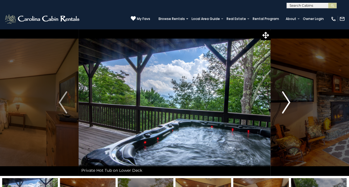
click at [285, 102] on img "Next" at bounding box center [286, 102] width 8 height 22
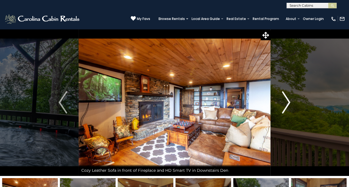
click at [285, 102] on img "Next" at bounding box center [286, 102] width 8 height 22
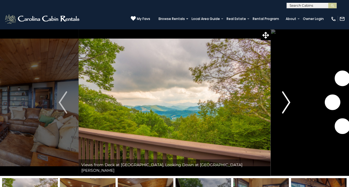
click at [285, 102] on img "Next" at bounding box center [286, 102] width 8 height 22
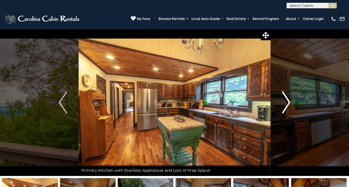
click at [285, 102] on img "Next" at bounding box center [286, 102] width 8 height 22
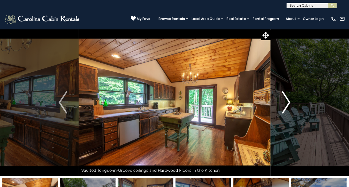
click at [285, 102] on img "Next" at bounding box center [286, 102] width 8 height 22
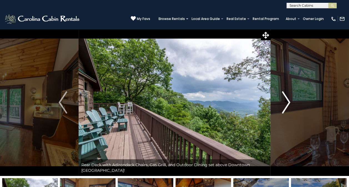
click at [285, 102] on img "Next" at bounding box center [286, 102] width 8 height 22
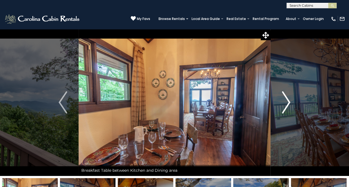
click at [285, 102] on img "Next" at bounding box center [286, 102] width 8 height 22
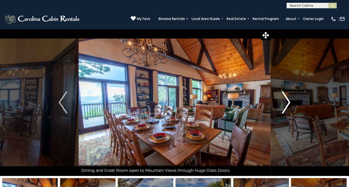
click at [285, 102] on img "Next" at bounding box center [286, 102] width 8 height 22
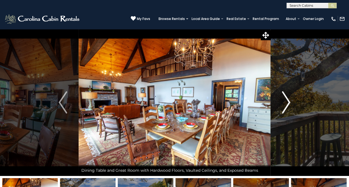
click at [285, 102] on img "Next" at bounding box center [286, 102] width 8 height 22
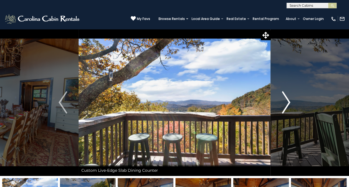
click at [285, 102] on img "Next" at bounding box center [286, 102] width 8 height 22
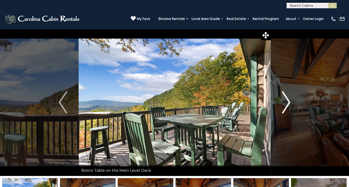
click at [285, 102] on img "Next" at bounding box center [286, 102] width 8 height 22
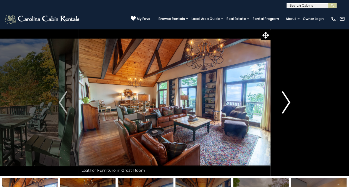
click at [285, 102] on img "Next" at bounding box center [286, 102] width 8 height 22
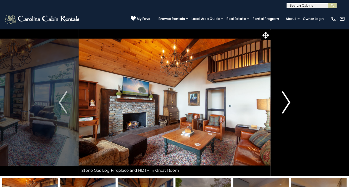
click at [285, 102] on img "Next" at bounding box center [286, 102] width 8 height 22
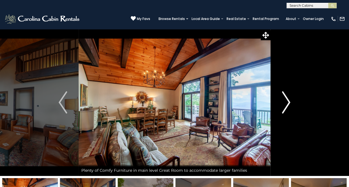
click at [285, 102] on img "Next" at bounding box center [286, 102] width 8 height 22
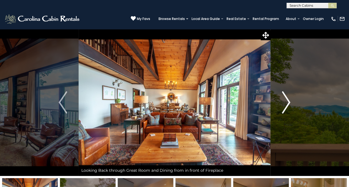
click at [285, 102] on img "Next" at bounding box center [286, 102] width 8 height 22
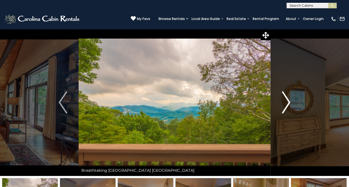
click at [285, 102] on img "Next" at bounding box center [286, 102] width 8 height 22
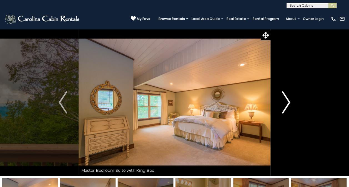
click at [285, 102] on img "Next" at bounding box center [286, 102] width 8 height 22
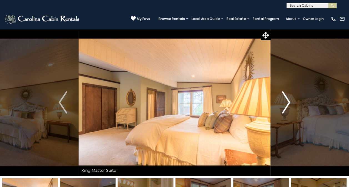
click at [285, 102] on img "Next" at bounding box center [286, 102] width 8 height 22
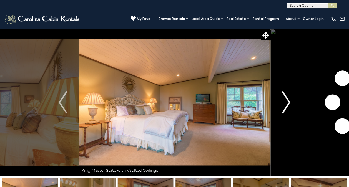
click at [285, 102] on img "Next" at bounding box center [286, 102] width 8 height 22
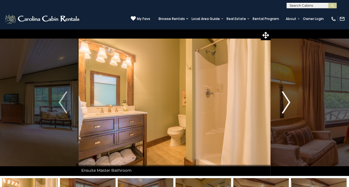
click at [285, 102] on img "Next" at bounding box center [286, 102] width 8 height 22
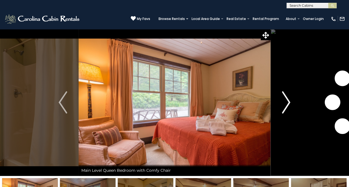
click at [285, 102] on img "Next" at bounding box center [286, 102] width 8 height 22
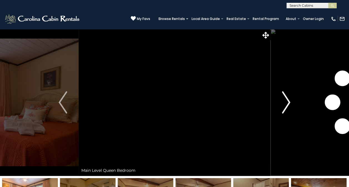
click at [285, 102] on img "Next" at bounding box center [286, 102] width 8 height 22
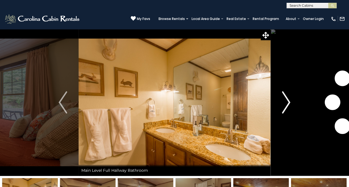
click at [285, 102] on img "Next" at bounding box center [286, 102] width 8 height 22
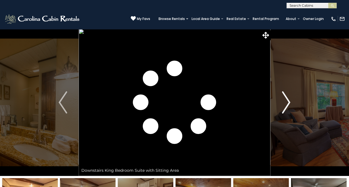
click at [285, 102] on img "Next" at bounding box center [286, 102] width 8 height 22
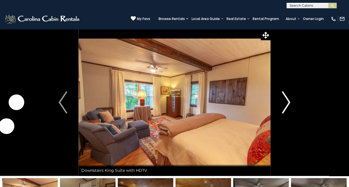
click at [285, 102] on img "Next" at bounding box center [286, 102] width 8 height 22
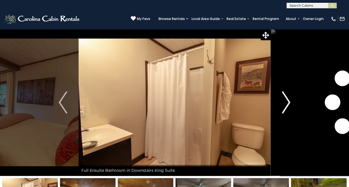
click at [285, 102] on img "Next" at bounding box center [286, 102] width 8 height 22
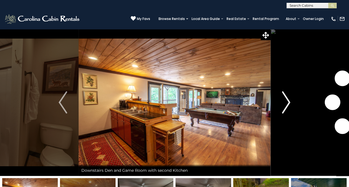
click at [285, 102] on img "Next" at bounding box center [286, 102] width 8 height 22
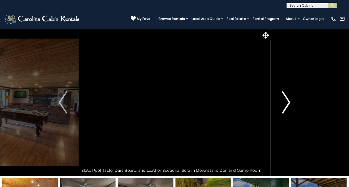
click at [285, 102] on img "Next" at bounding box center [286, 102] width 8 height 22
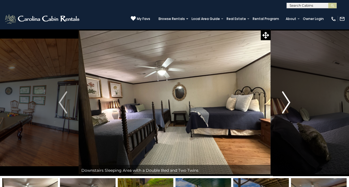
click at [285, 102] on img "Next" at bounding box center [286, 102] width 8 height 22
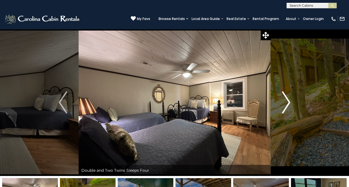
click at [285, 102] on img "Next" at bounding box center [286, 102] width 8 height 22
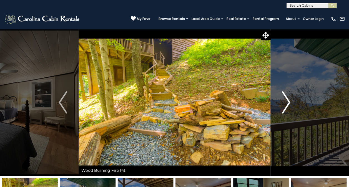
click at [285, 102] on img "Next" at bounding box center [286, 102] width 8 height 22
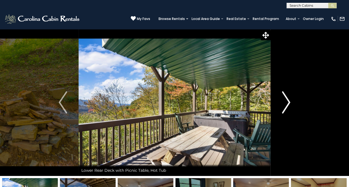
click at [285, 102] on img "Next" at bounding box center [286, 102] width 8 height 22
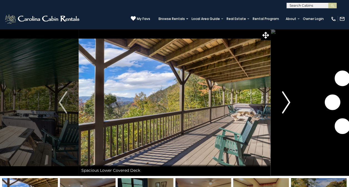
click at [285, 102] on img "Next" at bounding box center [286, 102] width 8 height 22
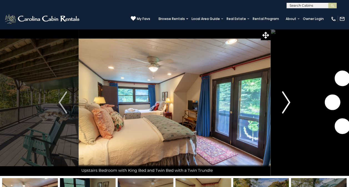
click at [285, 102] on img "Next" at bounding box center [286, 102] width 8 height 22
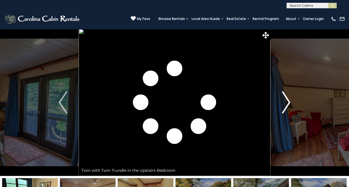
click at [285, 102] on img "Next" at bounding box center [286, 102] width 8 height 22
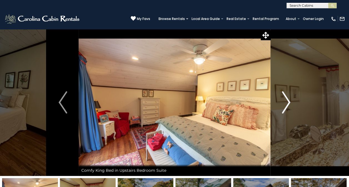
click at [285, 102] on img "Next" at bounding box center [286, 102] width 8 height 22
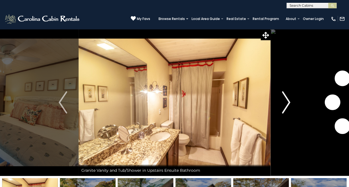
click at [285, 102] on img "Next" at bounding box center [286, 102] width 8 height 22
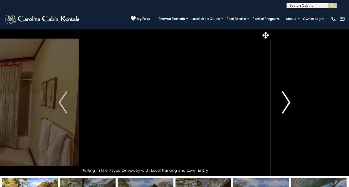
click at [285, 102] on img "Next" at bounding box center [286, 102] width 8 height 22
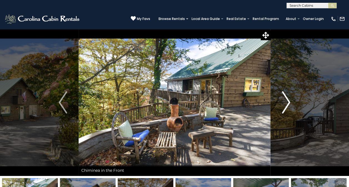
click at [285, 102] on img "Next" at bounding box center [286, 102] width 8 height 22
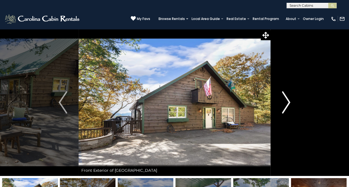
click at [285, 102] on img "Next" at bounding box center [286, 102] width 8 height 22
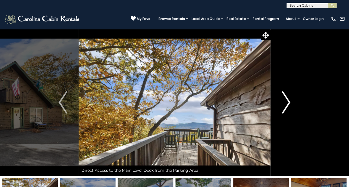
click at [285, 102] on img "Next" at bounding box center [286, 102] width 8 height 22
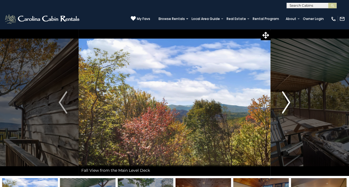
click at [285, 102] on img "Next" at bounding box center [286, 102] width 8 height 22
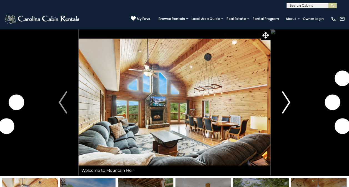
click at [287, 102] on img "Next" at bounding box center [286, 102] width 8 height 22
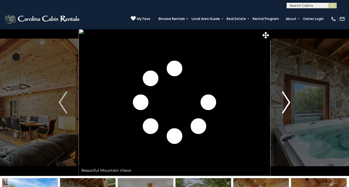
click at [287, 102] on img "Next" at bounding box center [286, 102] width 8 height 22
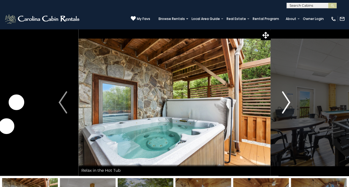
click at [287, 102] on img "Next" at bounding box center [286, 102] width 8 height 22
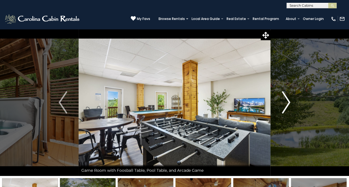
click at [287, 102] on img "Next" at bounding box center [286, 102] width 8 height 22
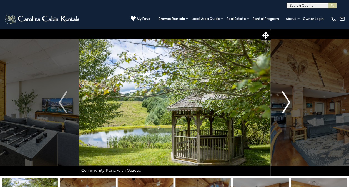
click at [287, 102] on img "Next" at bounding box center [286, 102] width 8 height 22
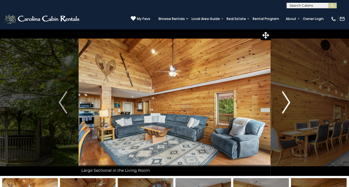
click at [287, 102] on img "Next" at bounding box center [286, 102] width 8 height 22
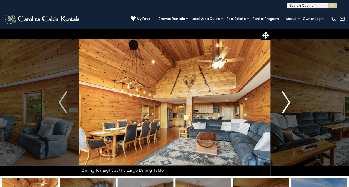
click at [287, 102] on img "Next" at bounding box center [286, 102] width 8 height 22
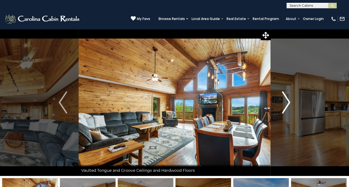
click at [287, 102] on img "Next" at bounding box center [286, 102] width 8 height 22
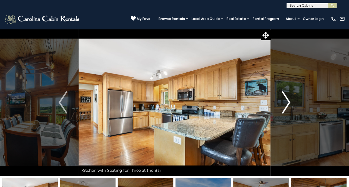
click at [287, 102] on img "Next" at bounding box center [286, 102] width 8 height 22
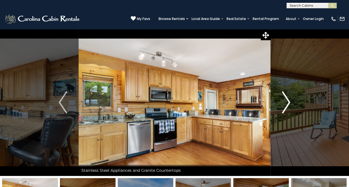
click at [287, 102] on img "Next" at bounding box center [286, 102] width 8 height 22
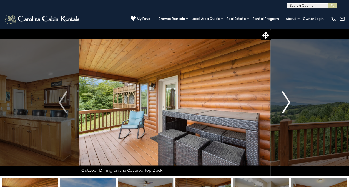
click at [287, 102] on img "Next" at bounding box center [286, 102] width 8 height 22
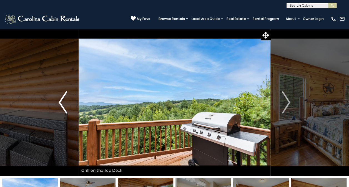
click at [56, 96] on button "Previous" at bounding box center [62, 102] width 31 height 147
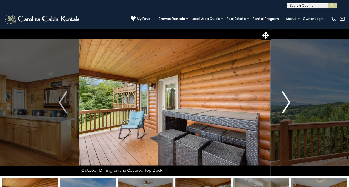
click at [286, 104] on img "Next" at bounding box center [286, 102] width 8 height 22
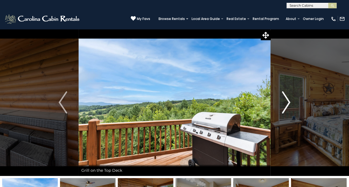
click at [286, 104] on img "Next" at bounding box center [286, 102] width 8 height 22
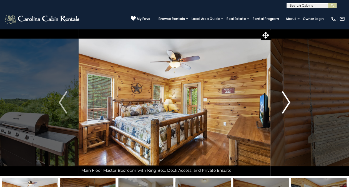
click at [286, 104] on img "Next" at bounding box center [286, 102] width 8 height 22
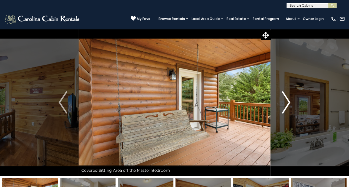
click at [286, 104] on img "Next" at bounding box center [286, 102] width 8 height 22
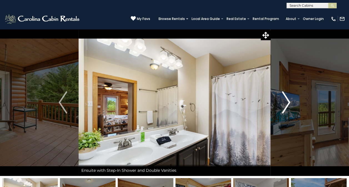
click at [286, 104] on img "Next" at bounding box center [286, 102] width 8 height 22
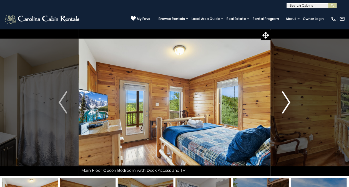
click at [286, 104] on img "Next" at bounding box center [286, 102] width 8 height 22
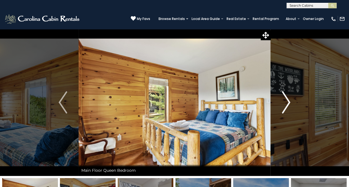
click at [286, 104] on img "Next" at bounding box center [286, 102] width 8 height 22
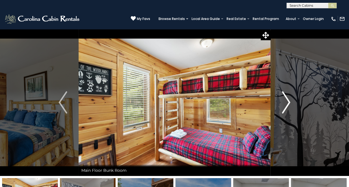
click at [286, 104] on img "Next" at bounding box center [286, 102] width 8 height 22
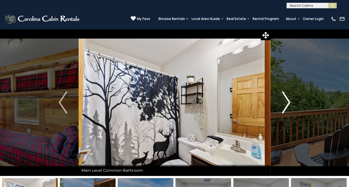
click at [286, 104] on img "Next" at bounding box center [286, 102] width 8 height 22
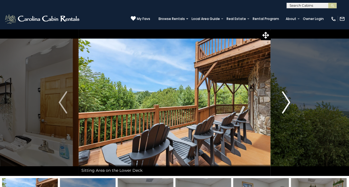
click at [286, 104] on img "Next" at bounding box center [286, 102] width 8 height 22
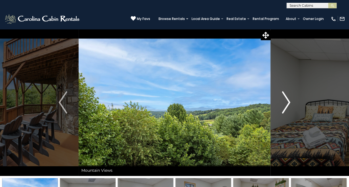
click at [286, 104] on img "Next" at bounding box center [286, 102] width 8 height 22
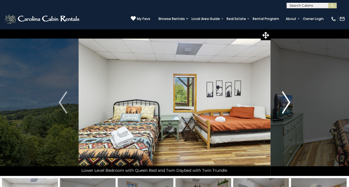
click at [286, 104] on img "Next" at bounding box center [286, 102] width 8 height 22
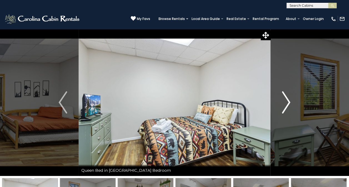
click at [286, 104] on img "Next" at bounding box center [286, 102] width 8 height 22
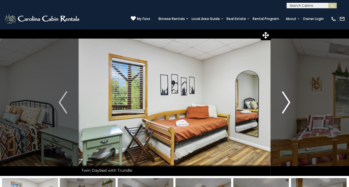
click at [286, 104] on img "Next" at bounding box center [286, 102] width 8 height 22
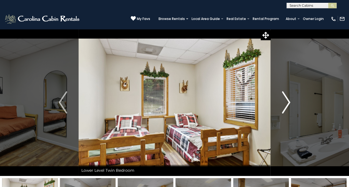
click at [286, 104] on img "Next" at bounding box center [286, 102] width 8 height 22
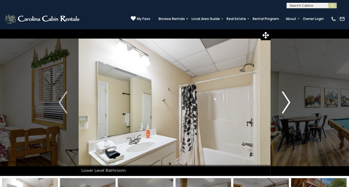
click at [286, 104] on img "Next" at bounding box center [286, 102] width 8 height 22
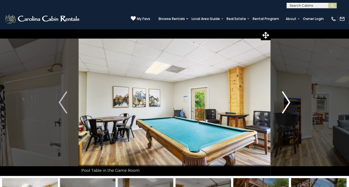
click at [286, 104] on img "Next" at bounding box center [286, 102] width 8 height 22
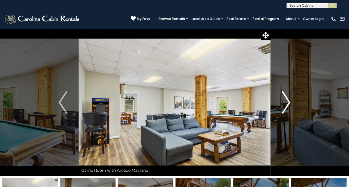
click at [286, 104] on img "Next" at bounding box center [286, 102] width 8 height 22
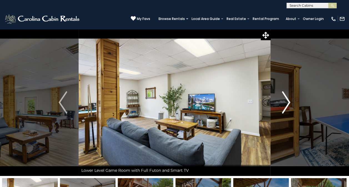
click at [286, 104] on img "Next" at bounding box center [286, 102] width 8 height 22
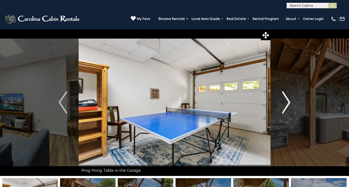
click at [286, 104] on img "Next" at bounding box center [286, 102] width 8 height 22
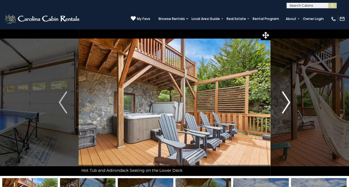
click at [286, 104] on img "Next" at bounding box center [286, 102] width 8 height 22
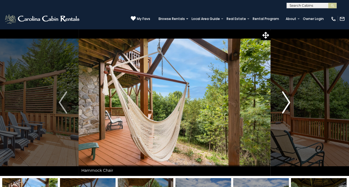
click at [286, 104] on img "Next" at bounding box center [286, 102] width 8 height 22
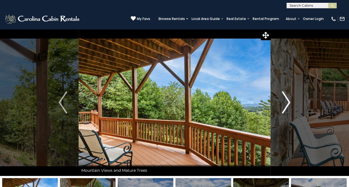
click at [286, 104] on img "Next" at bounding box center [286, 102] width 8 height 22
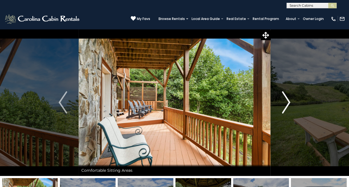
click at [286, 104] on img "Next" at bounding box center [286, 102] width 8 height 22
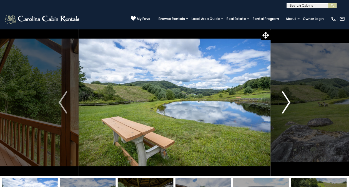
click at [286, 104] on img "Next" at bounding box center [286, 102] width 8 height 22
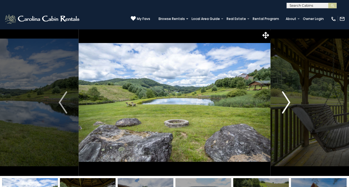
click at [286, 104] on img "Next" at bounding box center [286, 102] width 8 height 22
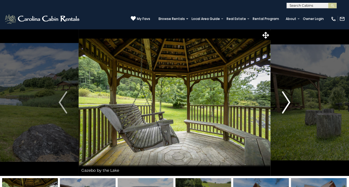
click at [286, 104] on img "Next" at bounding box center [286, 102] width 8 height 22
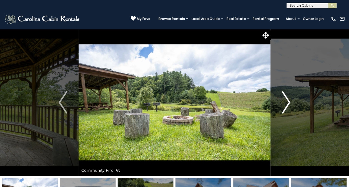
click at [286, 104] on img "Next" at bounding box center [286, 102] width 8 height 22
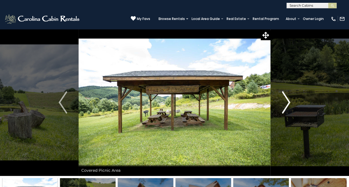
click at [286, 104] on img "Next" at bounding box center [286, 102] width 8 height 22
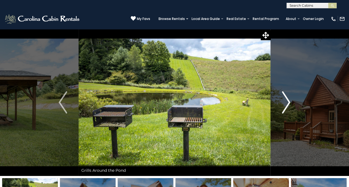
click at [286, 104] on img "Next" at bounding box center [286, 102] width 8 height 22
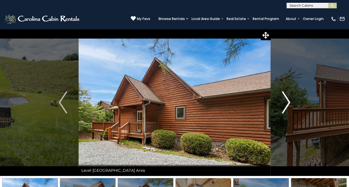
click at [286, 104] on img "Next" at bounding box center [286, 102] width 8 height 22
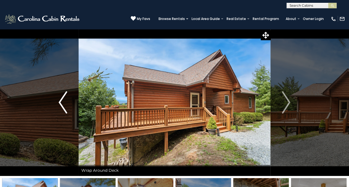
click at [64, 98] on img "Previous" at bounding box center [63, 102] width 8 height 22
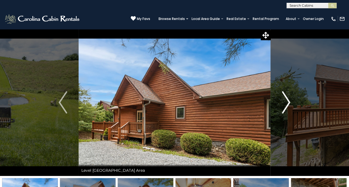
click at [286, 104] on img "Next" at bounding box center [286, 102] width 8 height 22
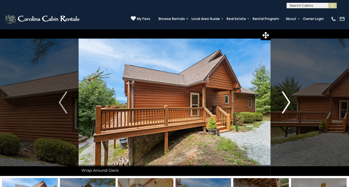
click at [286, 104] on img "Next" at bounding box center [286, 102] width 8 height 22
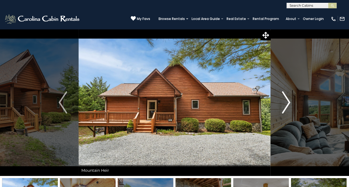
click at [286, 104] on img "Next" at bounding box center [286, 102] width 8 height 22
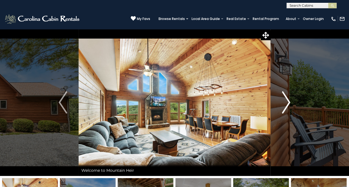
click at [286, 104] on img "Next" at bounding box center [286, 102] width 8 height 22
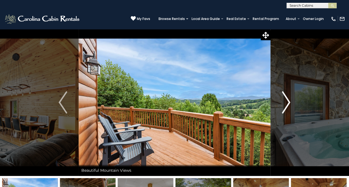
click at [286, 104] on img "Next" at bounding box center [286, 102] width 8 height 22
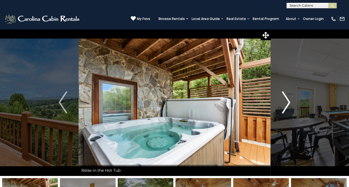
click at [286, 104] on img "Next" at bounding box center [286, 102] width 8 height 22
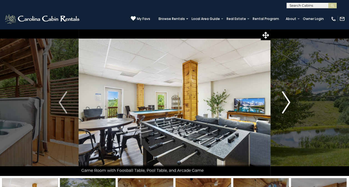
click at [286, 104] on img "Next" at bounding box center [286, 102] width 8 height 22
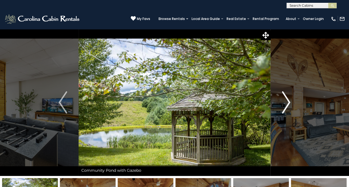
click at [286, 105] on img "Next" at bounding box center [286, 102] width 8 height 22
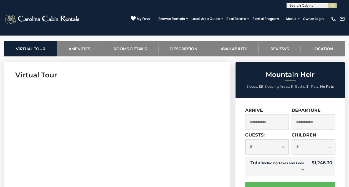
scroll to position [209, 0]
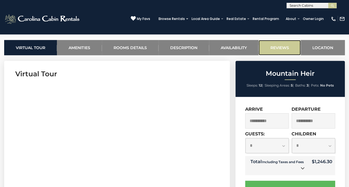
click at [275, 50] on link "Reviews" at bounding box center [279, 47] width 42 height 15
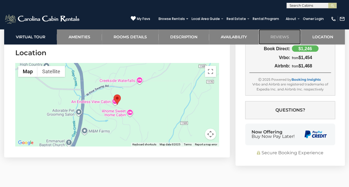
scroll to position [1534, 0]
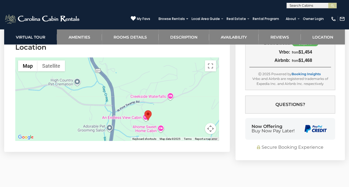
drag, startPoint x: 97, startPoint y: 82, endPoint x: 128, endPoint y: 105, distance: 38.1
click at [128, 105] on div at bounding box center [116, 98] width 203 height 83
click at [127, 102] on div at bounding box center [116, 99] width 203 height 83
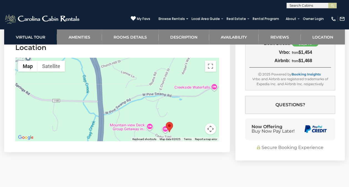
click at [127, 102] on div at bounding box center [116, 99] width 203 height 83
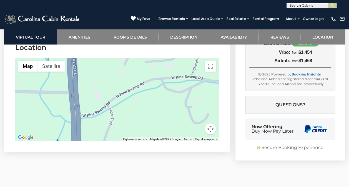
click at [128, 100] on div at bounding box center [116, 99] width 203 height 83
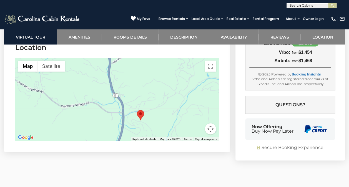
drag, startPoint x: 120, startPoint y: 116, endPoint x: 116, endPoint y: 68, distance: 48.0
click at [116, 68] on div at bounding box center [116, 99] width 203 height 83
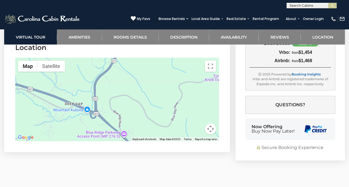
drag, startPoint x: 116, startPoint y: 68, endPoint x: 128, endPoint y: 25, distance: 44.9
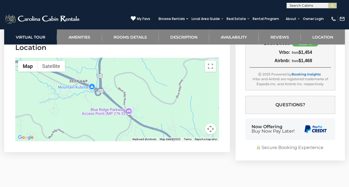
drag, startPoint x: 116, startPoint y: 97, endPoint x: 160, endPoint y: 114, distance: 46.7
click at [160, 114] on div at bounding box center [116, 99] width 203 height 83
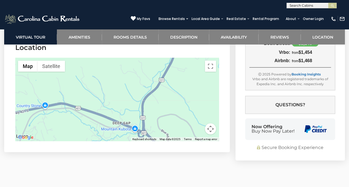
drag, startPoint x: 67, startPoint y: 92, endPoint x: 125, endPoint y: 87, distance: 58.8
click at [125, 87] on div at bounding box center [116, 99] width 203 height 83
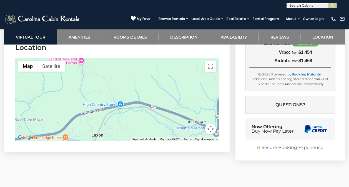
drag, startPoint x: 86, startPoint y: 106, endPoint x: 137, endPoint y: 74, distance: 60.4
click at [137, 74] on div at bounding box center [116, 99] width 203 height 83
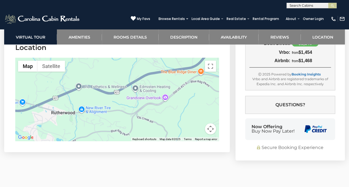
drag, startPoint x: 76, startPoint y: 88, endPoint x: 148, endPoint y: 60, distance: 77.0
click at [148, 60] on div at bounding box center [116, 99] width 203 height 83
click at [139, 70] on div at bounding box center [116, 99] width 203 height 83
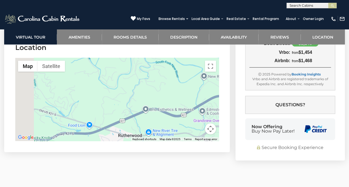
drag, startPoint x: 92, startPoint y: 84, endPoint x: 159, endPoint y: 107, distance: 71.4
click at [159, 107] on div at bounding box center [116, 99] width 203 height 83
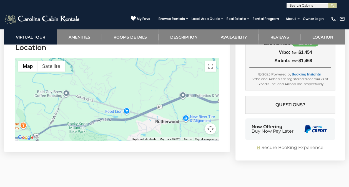
drag, startPoint x: 105, startPoint y: 110, endPoint x: 124, endPoint y: 57, distance: 55.8
click at [124, 58] on div at bounding box center [116, 99] width 203 height 83
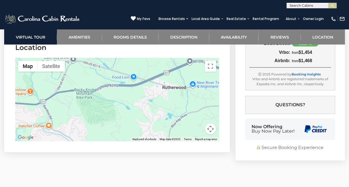
drag, startPoint x: 83, startPoint y: 87, endPoint x: 132, endPoint y: 86, distance: 48.8
click at [132, 86] on div at bounding box center [116, 99] width 203 height 83
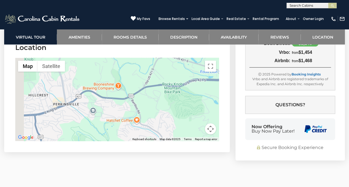
drag, startPoint x: 67, startPoint y: 97, endPoint x: 100, endPoint y: 90, distance: 33.3
click at [100, 90] on div at bounding box center [116, 99] width 203 height 83
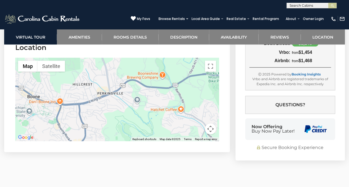
drag, startPoint x: 73, startPoint y: 99, endPoint x: 111, endPoint y: 96, distance: 38.4
click at [111, 96] on div at bounding box center [116, 99] width 203 height 83
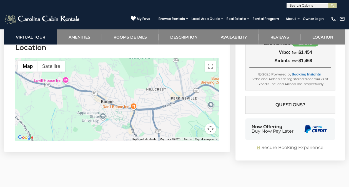
drag, startPoint x: 65, startPoint y: 79, endPoint x: 97, endPoint y: 103, distance: 39.8
click at [97, 103] on div at bounding box center [116, 99] width 203 height 83
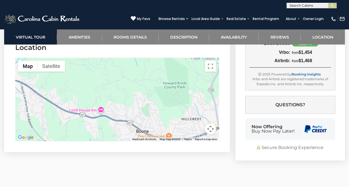
drag, startPoint x: 43, startPoint y: 90, endPoint x: 98, endPoint y: 98, distance: 55.0
click at [98, 98] on div at bounding box center [116, 99] width 203 height 83
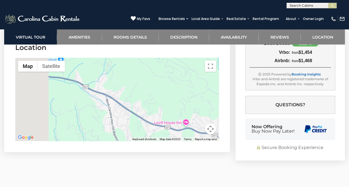
scroll to position [1535, 0]
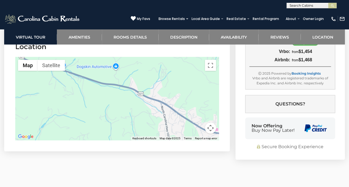
drag, startPoint x: 72, startPoint y: 113, endPoint x: 22, endPoint y: 60, distance: 73.4
click at [22, 60] on div "Map Terrain Satellite Labels Keyboard shortcuts Map Data Map data ©2025 Map dat…" at bounding box center [116, 98] width 203 height 83
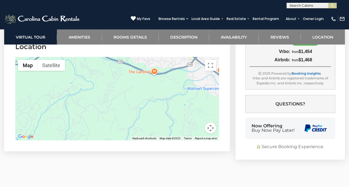
drag, startPoint x: 144, startPoint y: 84, endPoint x: 110, endPoint y: 100, distance: 38.2
click at [110, 100] on div at bounding box center [116, 98] width 203 height 83
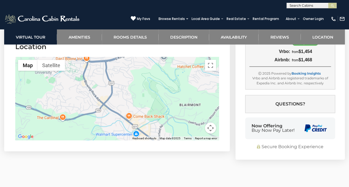
click at [128, 127] on div at bounding box center [116, 98] width 203 height 83
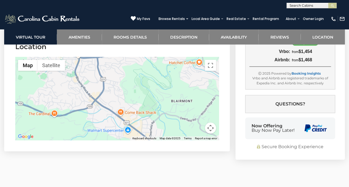
drag, startPoint x: 144, startPoint y: 92, endPoint x: 115, endPoint y: 47, distance: 53.7
click at [115, 47] on section "Location ← Move left → Move right ↑ Move up ↓ Move down + Zoom in - Zoom out Ho…" at bounding box center [117, 92] width 226 height 118
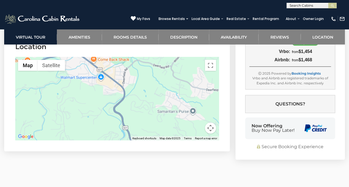
drag, startPoint x: 138, startPoint y: 75, endPoint x: 137, endPoint y: 127, distance: 51.4
click at [137, 127] on div at bounding box center [116, 98] width 203 height 83
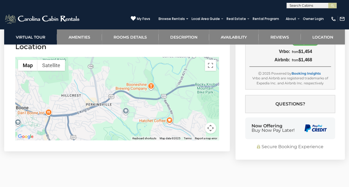
drag, startPoint x: 168, startPoint y: 104, endPoint x: 122, endPoint y: 108, distance: 46.5
click at [125, 108] on div at bounding box center [116, 98] width 203 height 83
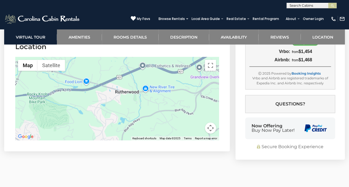
drag, startPoint x: 174, startPoint y: 82, endPoint x: 107, endPoint y: 93, distance: 68.1
click at [107, 93] on div at bounding box center [116, 98] width 203 height 83
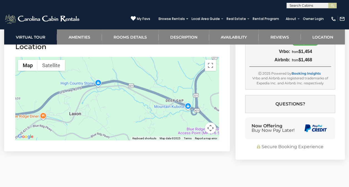
drag, startPoint x: 159, startPoint y: 71, endPoint x: 91, endPoint y: 116, distance: 81.0
click at [91, 116] on div at bounding box center [116, 98] width 203 height 83
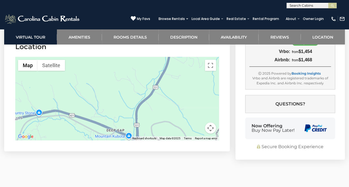
drag, startPoint x: 112, startPoint y: 100, endPoint x: 70, endPoint y: 63, distance: 56.1
click at [70, 63] on div at bounding box center [116, 98] width 203 height 83
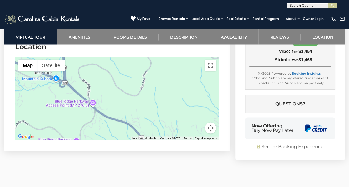
drag, startPoint x: 114, startPoint y: 116, endPoint x: 74, endPoint y: 88, distance: 49.4
click at [74, 88] on div at bounding box center [116, 98] width 203 height 83
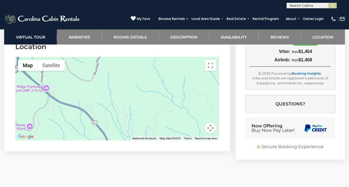
drag, startPoint x: 75, startPoint y: 84, endPoint x: 110, endPoint y: 148, distance: 72.8
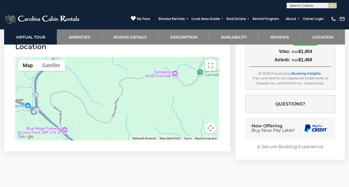
drag, startPoint x: 95, startPoint y: 108, endPoint x: 102, endPoint y: 148, distance: 41.4
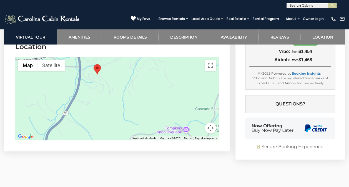
drag, startPoint x: 94, startPoint y: 101, endPoint x: 92, endPoint y: 87, distance: 14.1
click at [92, 87] on div at bounding box center [116, 98] width 203 height 83
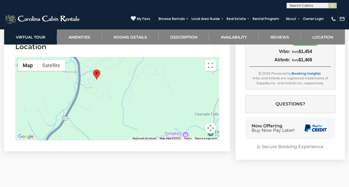
click at [91, 86] on div at bounding box center [116, 98] width 203 height 83
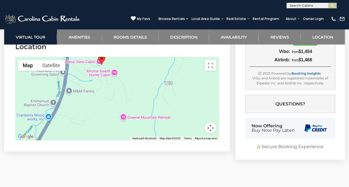
drag, startPoint x: 84, startPoint y: 62, endPoint x: 88, endPoint y: 95, distance: 33.3
click at [88, 95] on div at bounding box center [116, 98] width 203 height 83
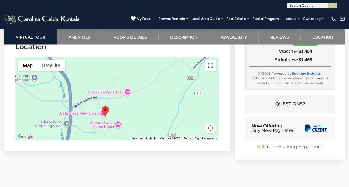
click at [89, 99] on div at bounding box center [116, 98] width 203 height 83
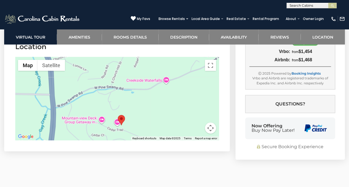
click at [100, 92] on div at bounding box center [116, 98] width 203 height 83
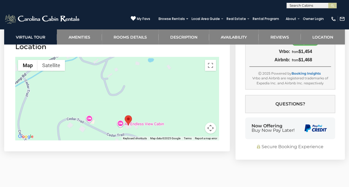
drag, startPoint x: 117, startPoint y: 117, endPoint x: 90, endPoint y: 60, distance: 63.3
click at [90, 60] on div at bounding box center [116, 98] width 203 height 83
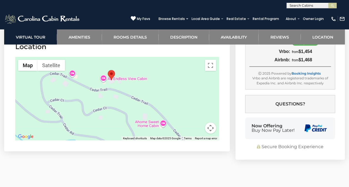
click at [106, 84] on div at bounding box center [116, 98] width 203 height 83
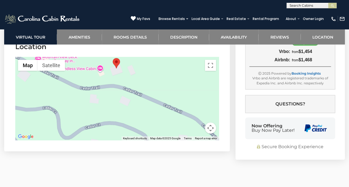
click at [122, 75] on div at bounding box center [116, 98] width 203 height 83
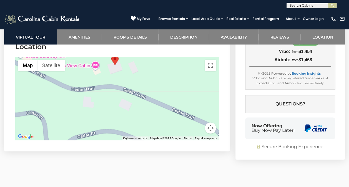
click at [122, 75] on div at bounding box center [116, 98] width 203 height 83
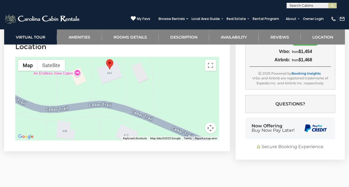
drag, startPoint x: 112, startPoint y: 70, endPoint x: 110, endPoint y: 114, distance: 43.9
click at [110, 114] on div at bounding box center [116, 98] width 203 height 83
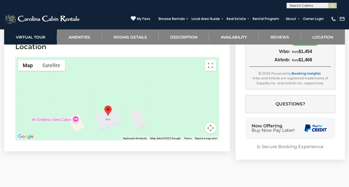
click at [75, 110] on div at bounding box center [116, 98] width 203 height 83
click at [74, 108] on div at bounding box center [116, 98] width 203 height 83
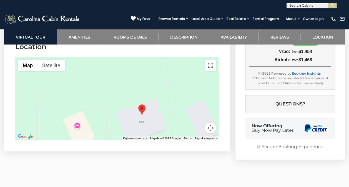
click at [78, 118] on div at bounding box center [116, 98] width 203 height 83
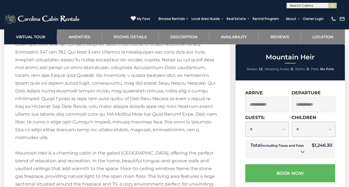
scroll to position [834, 0]
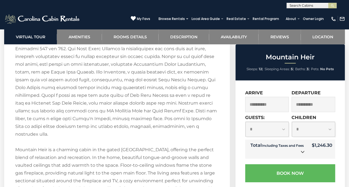
click at [303, 154] on link at bounding box center [302, 151] width 7 height 7
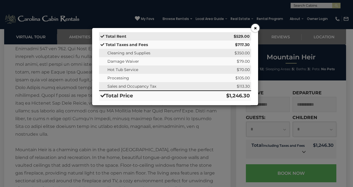
click at [256, 30] on button "×" at bounding box center [255, 28] width 8 height 8
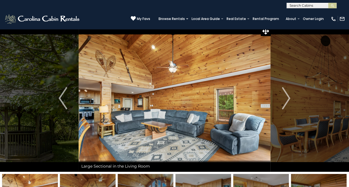
scroll to position [0, 0]
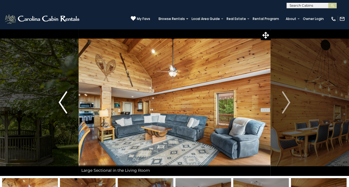
click at [63, 102] on img "Previous" at bounding box center [63, 102] width 8 height 22
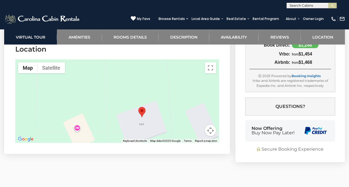
scroll to position [1534, 0]
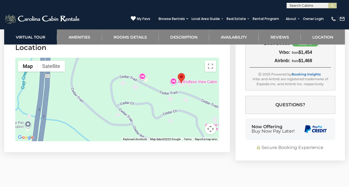
drag, startPoint x: 94, startPoint y: 102, endPoint x: 170, endPoint y: 96, distance: 76.3
click at [170, 96] on div at bounding box center [116, 99] width 203 height 83
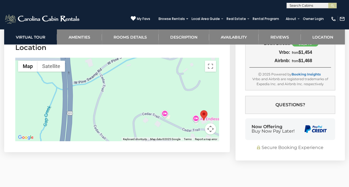
drag, startPoint x: 93, startPoint y: 72, endPoint x: 94, endPoint y: 122, distance: 50.2
click at [94, 122] on div at bounding box center [116, 99] width 203 height 83
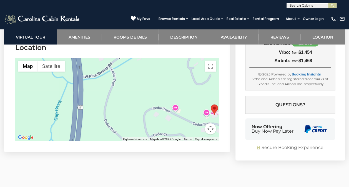
drag, startPoint x: 115, startPoint y: 107, endPoint x: 128, endPoint y: 46, distance: 62.7
click at [128, 46] on section "Location ← Move left → Move right ↑ Move up ↓ Move down + Zoom in - Zoom out Ho…" at bounding box center [117, 93] width 226 height 118
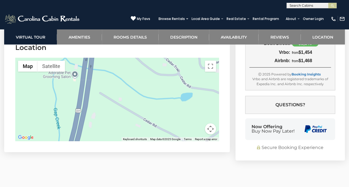
drag, startPoint x: 138, startPoint y: 103, endPoint x: 107, endPoint y: 55, distance: 57.0
click at [107, 58] on div at bounding box center [116, 99] width 203 height 83
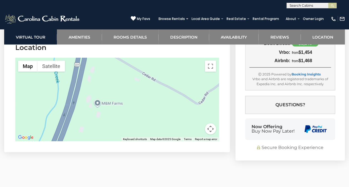
drag, startPoint x: 116, startPoint y: 87, endPoint x: 170, endPoint y: 120, distance: 63.4
click at [170, 120] on div at bounding box center [116, 99] width 203 height 83
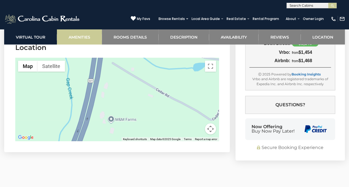
drag, startPoint x: 128, startPoint y: 93, endPoint x: 87, endPoint y: 43, distance: 64.6
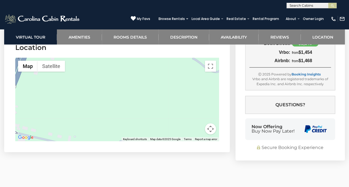
drag, startPoint x: 114, startPoint y: 87, endPoint x: 172, endPoint y: 1, distance: 103.1
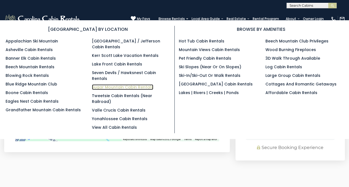
click at [109, 84] on link "Sugar Mountain Cabin Rentals" at bounding box center [122, 87] width 61 height 6
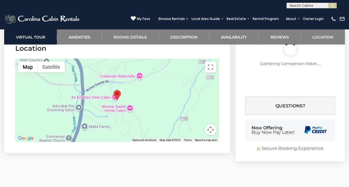
scroll to position [1531, 0]
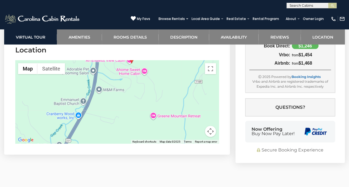
drag, startPoint x: 64, startPoint y: 121, endPoint x: 84, endPoint y: 63, distance: 60.6
click at [84, 63] on div at bounding box center [116, 101] width 203 height 83
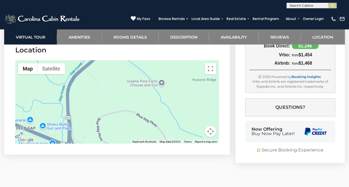
drag, startPoint x: 57, startPoint y: 115, endPoint x: 79, endPoint y: 65, distance: 55.1
click at [79, 65] on div at bounding box center [116, 101] width 203 height 83
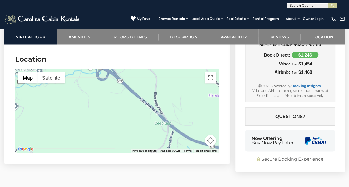
scroll to position [1522, 0]
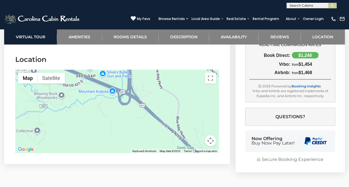
drag, startPoint x: 90, startPoint y: 75, endPoint x: 117, endPoint y: 104, distance: 39.9
click at [117, 104] on div at bounding box center [116, 111] width 203 height 83
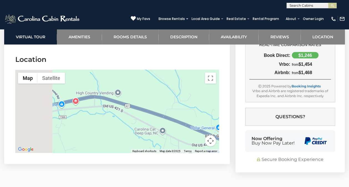
drag, startPoint x: 82, startPoint y: 115, endPoint x: 152, endPoint y: 91, distance: 73.8
click at [152, 91] on div at bounding box center [116, 111] width 203 height 83
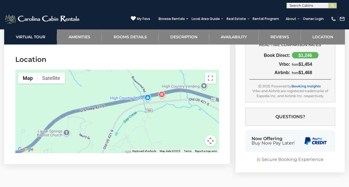
drag, startPoint x: 80, startPoint y: 114, endPoint x: 132, endPoint y: 107, distance: 51.6
click at [132, 107] on div at bounding box center [116, 111] width 203 height 83
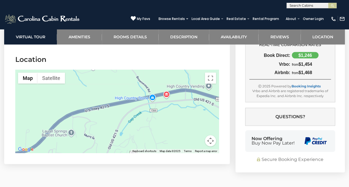
drag, startPoint x: 73, startPoint y: 109, endPoint x: 149, endPoint y: 87, distance: 79.3
click at [149, 87] on div at bounding box center [116, 111] width 203 height 83
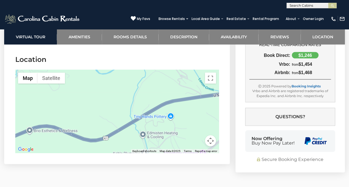
drag, startPoint x: 109, startPoint y: 104, endPoint x: 175, endPoint y: 88, distance: 67.2
click at [175, 88] on div at bounding box center [116, 111] width 203 height 83
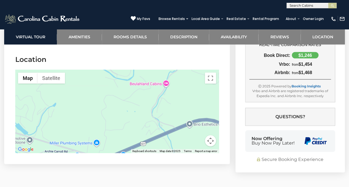
drag, startPoint x: 129, startPoint y: 99, endPoint x: 94, endPoint y: 145, distance: 57.8
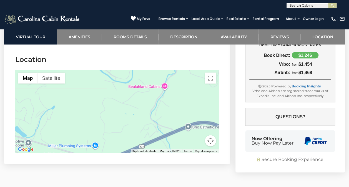
drag, startPoint x: 94, startPoint y: 145, endPoint x: 79, endPoint y: 102, distance: 45.4
click at [79, 102] on div at bounding box center [116, 111] width 203 height 83
drag, startPoint x: 74, startPoint y: 118, endPoint x: 114, endPoint y: 68, distance: 64.5
click at [114, 70] on div at bounding box center [116, 111] width 203 height 83
drag, startPoint x: 133, startPoint y: 128, endPoint x: 155, endPoint y: 93, distance: 42.1
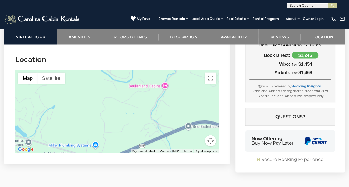
click at [155, 93] on div at bounding box center [116, 111] width 203 height 83
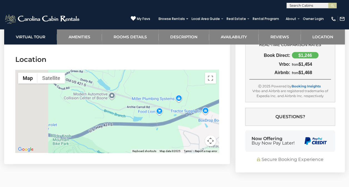
drag, startPoint x: 76, startPoint y: 129, endPoint x: 143, endPoint y: 119, distance: 68.3
click at [143, 119] on div at bounding box center [116, 111] width 203 height 83
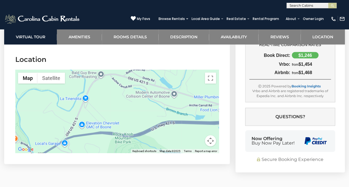
drag, startPoint x: 92, startPoint y: 124, endPoint x: 135, endPoint y: 119, distance: 43.4
click at [135, 119] on div at bounding box center [116, 111] width 203 height 83
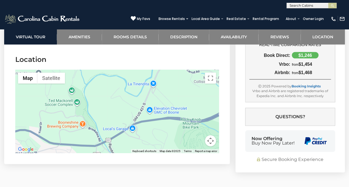
drag, startPoint x: 77, startPoint y: 132, endPoint x: 125, endPoint y: 114, distance: 52.0
click at [125, 114] on div at bounding box center [116, 111] width 203 height 83
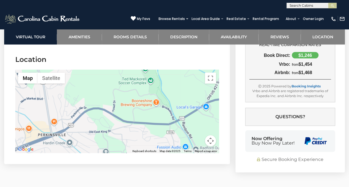
drag, startPoint x: 88, startPoint y: 113, endPoint x: 121, endPoint y: 117, distance: 33.0
click at [121, 117] on div at bounding box center [116, 111] width 203 height 83
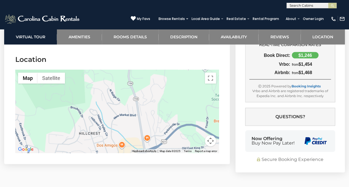
drag, startPoint x: 156, startPoint y: 102, endPoint x: 84, endPoint y: 107, distance: 72.3
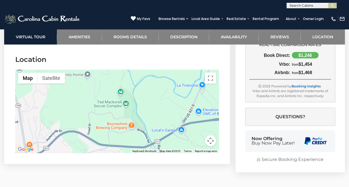
drag, startPoint x: 156, startPoint y: 108, endPoint x: 80, endPoint y: 132, distance: 80.0
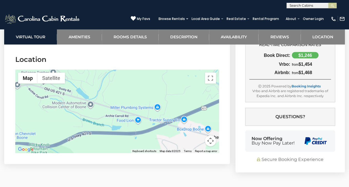
drag, startPoint x: 124, startPoint y: 133, endPoint x: 74, endPoint y: 91, distance: 65.2
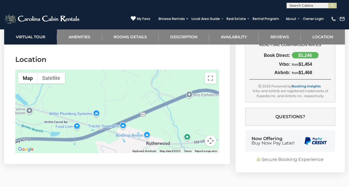
drag, startPoint x: 165, startPoint y: 80, endPoint x: 73, endPoint y: 115, distance: 98.3
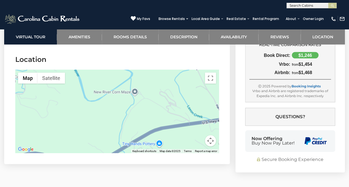
drag, startPoint x: 96, startPoint y: 112, endPoint x: 36, endPoint y: 116, distance: 59.9
